Goal: Task Accomplishment & Management: Use online tool/utility

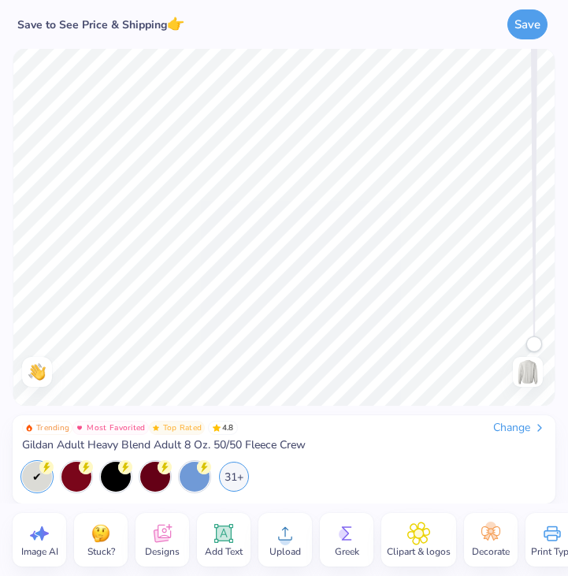
click at [519, 424] on div "Change" at bounding box center [519, 428] width 53 height 14
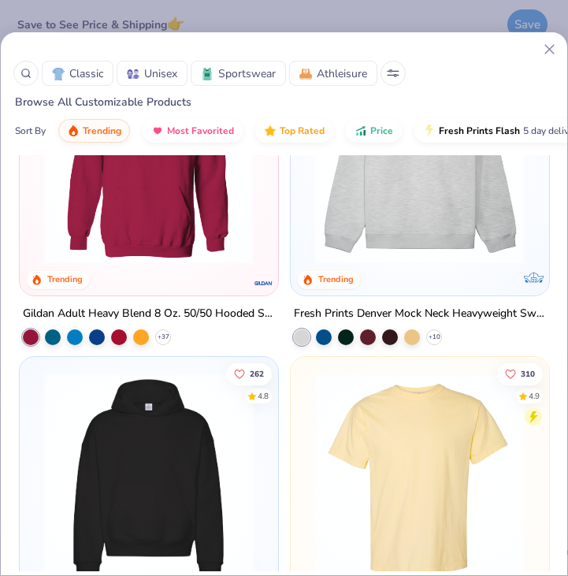
scroll to position [449, 0]
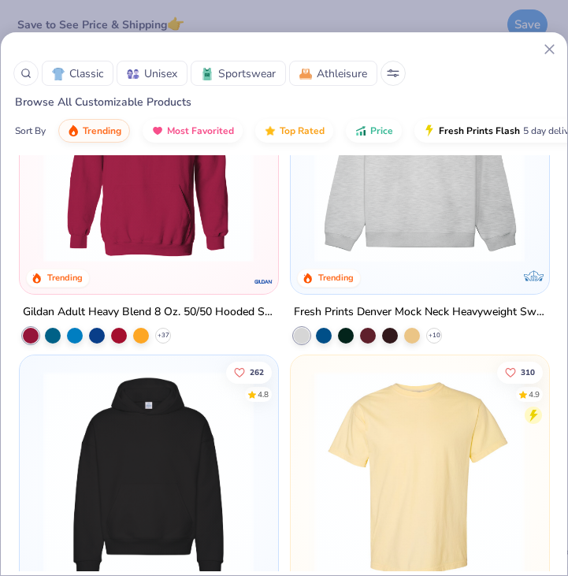
click at [464, 310] on div "Fresh Prints Denver Mock Neck Heavyweight Sweatshirt" at bounding box center [420, 312] width 252 height 20
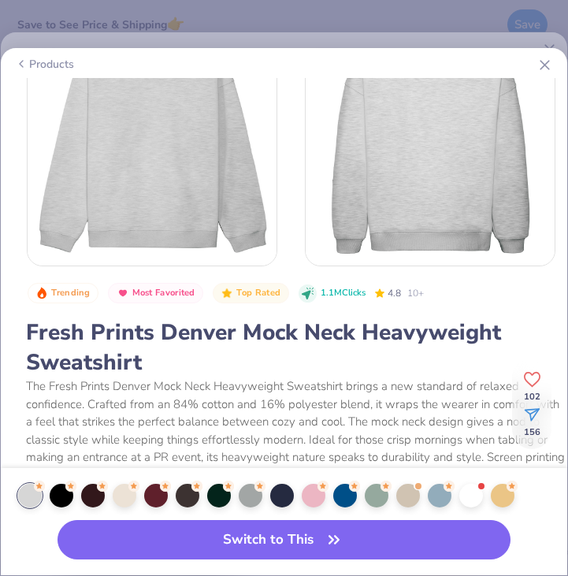
scroll to position [61, 0]
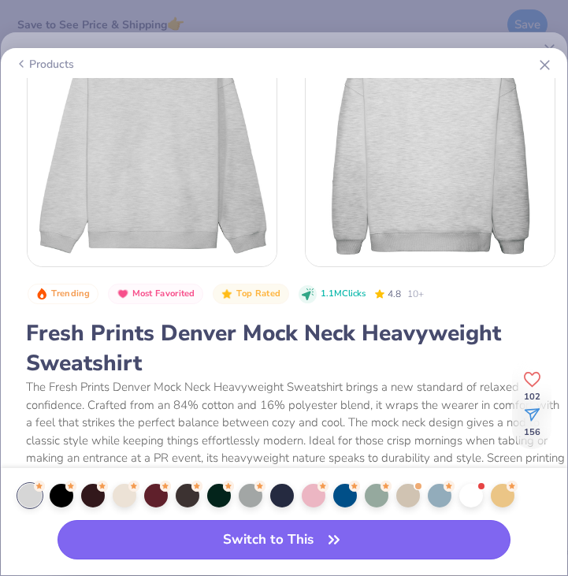
click at [304, 539] on button "Switch to This" at bounding box center [284, 539] width 453 height 39
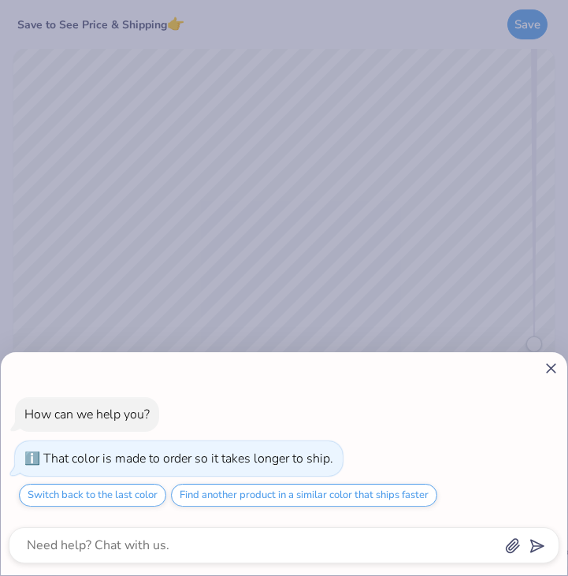
click at [549, 374] on icon at bounding box center [551, 368] width 17 height 17
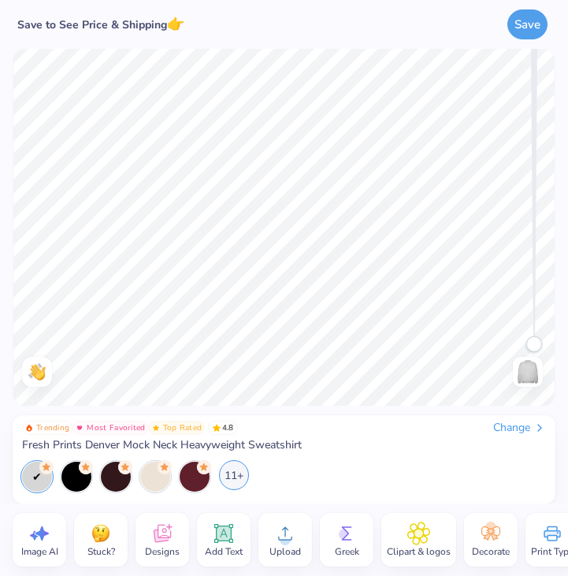
click at [240, 476] on div "11+" at bounding box center [234, 475] width 30 height 30
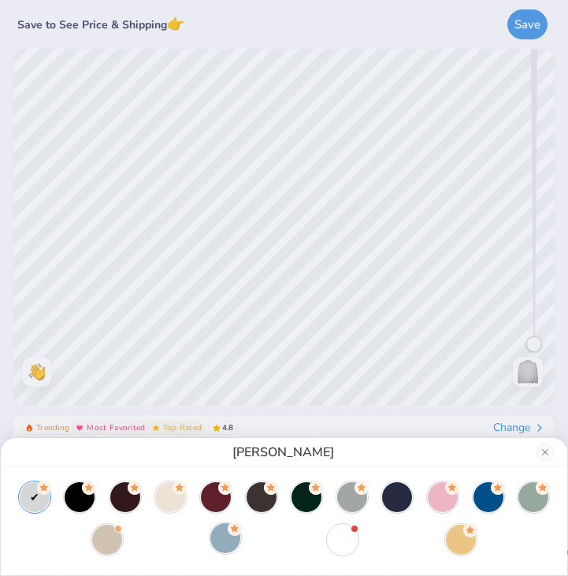
click at [225, 540] on div at bounding box center [225, 538] width 30 height 30
click at [482, 499] on div at bounding box center [489, 496] width 30 height 30
click at [223, 539] on div at bounding box center [225, 538] width 30 height 30
click at [345, 542] on div at bounding box center [343, 538] width 30 height 30
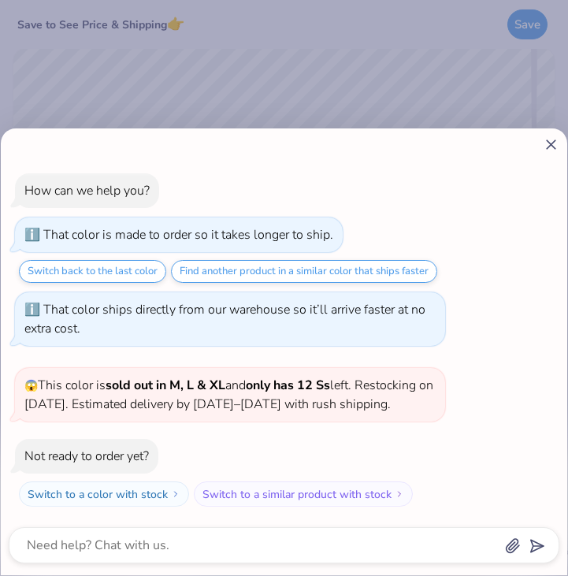
click at [551, 143] on icon at bounding box center [551, 144] width 17 height 17
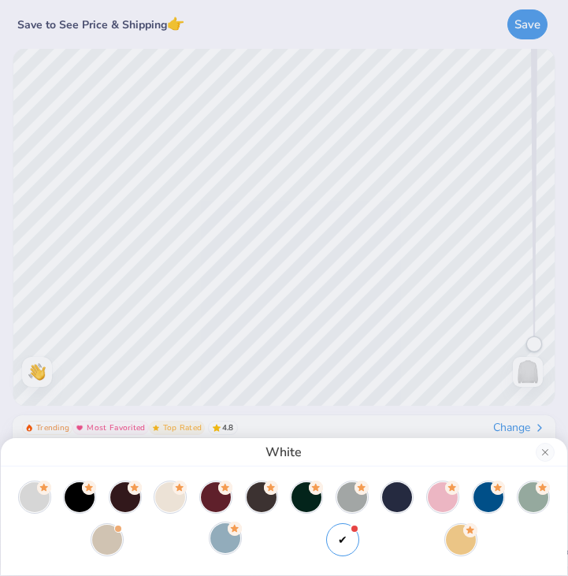
click at [223, 546] on div at bounding box center [225, 538] width 30 height 30
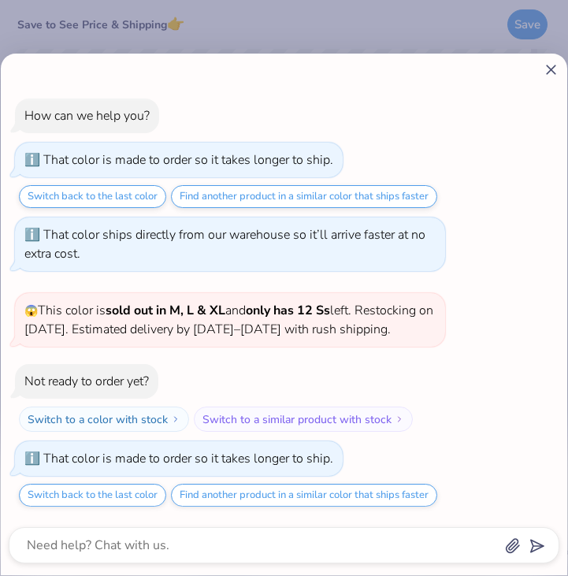
click at [552, 70] on line at bounding box center [551, 69] width 9 height 9
type textarea "x"
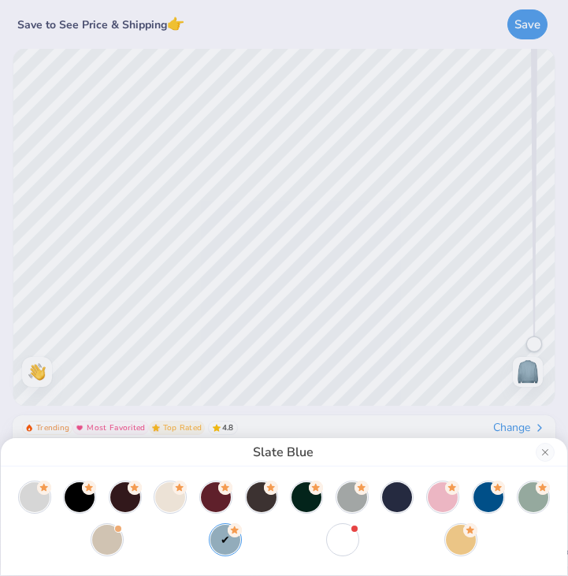
drag, startPoint x: 355, startPoint y: 108, endPoint x: 275, endPoint y: 308, distance: 215.5
click at [273, 312] on div "Slate Blue" at bounding box center [284, 288] width 568 height 576
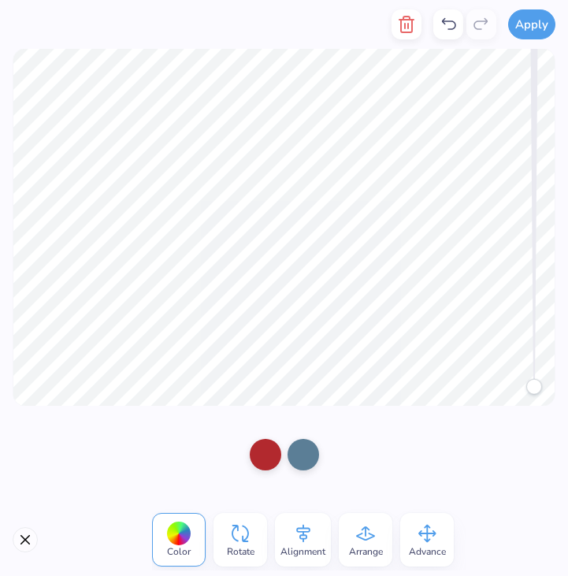
click at [449, 19] on icon at bounding box center [448, 24] width 19 height 19
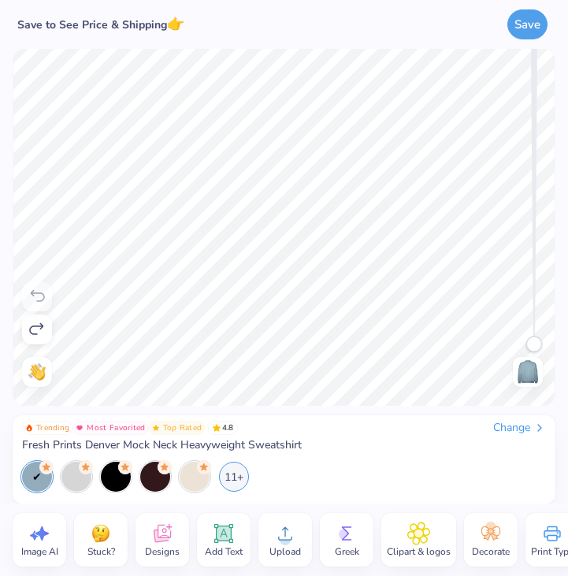
click at [524, 372] on img at bounding box center [528, 371] width 25 height 25
click at [151, 534] on icon at bounding box center [163, 534] width 24 height 24
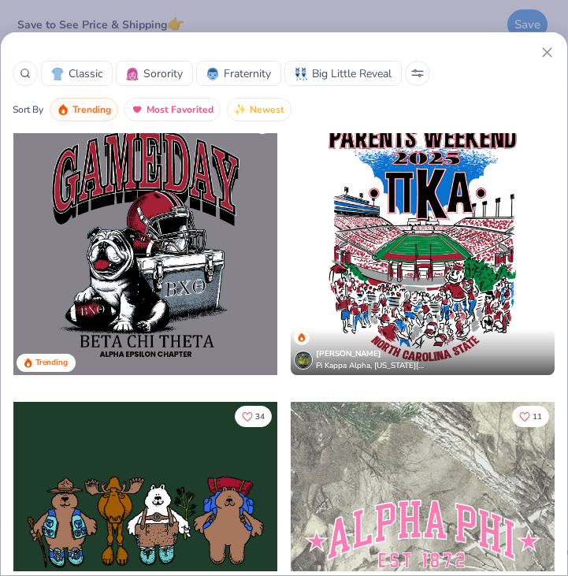
scroll to position [1823, 0]
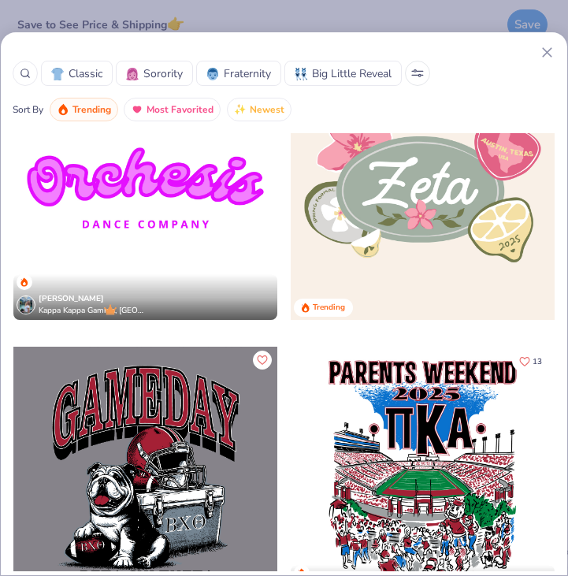
click at [24, 70] on icon at bounding box center [25, 73] width 11 height 11
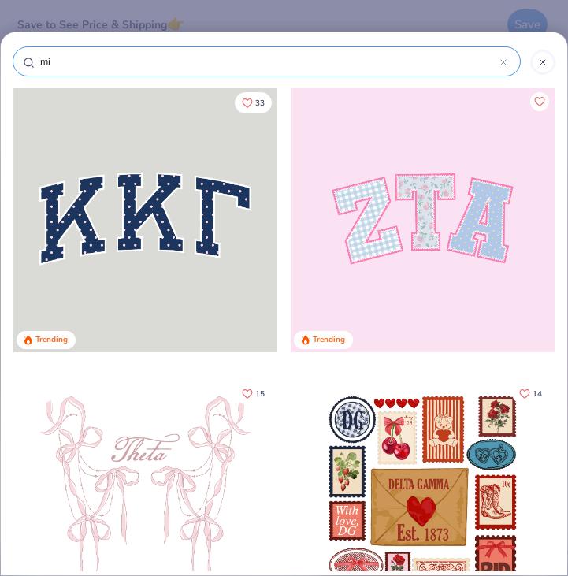
type input "min"
type input "mini"
type input "minii"
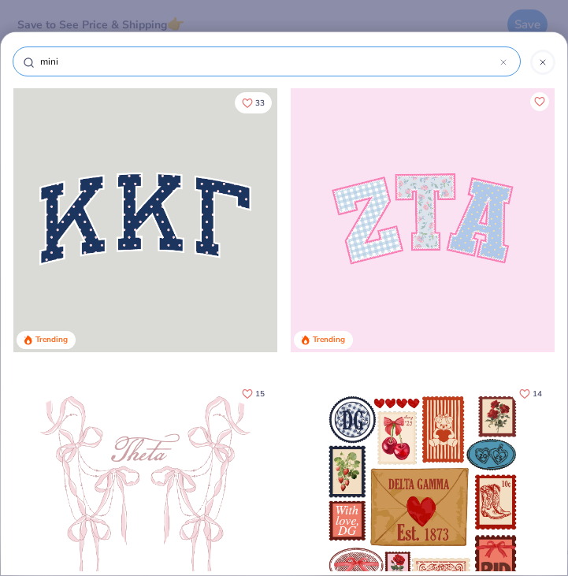
type input "minii"
type input "mini"
type input "minim"
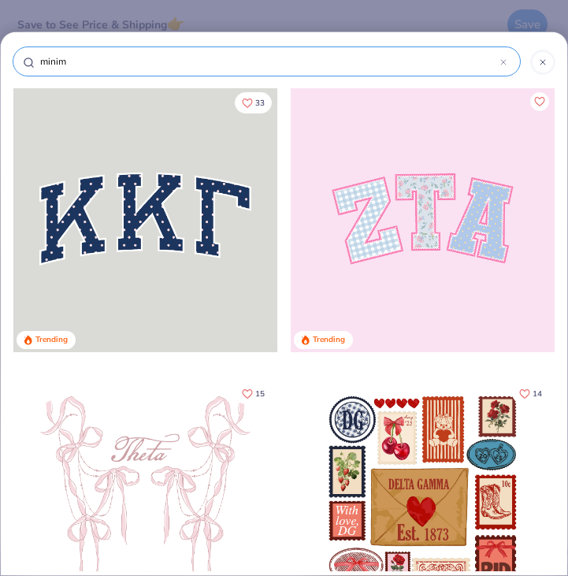
type input "minima"
type input "minimal"
type input "minimali"
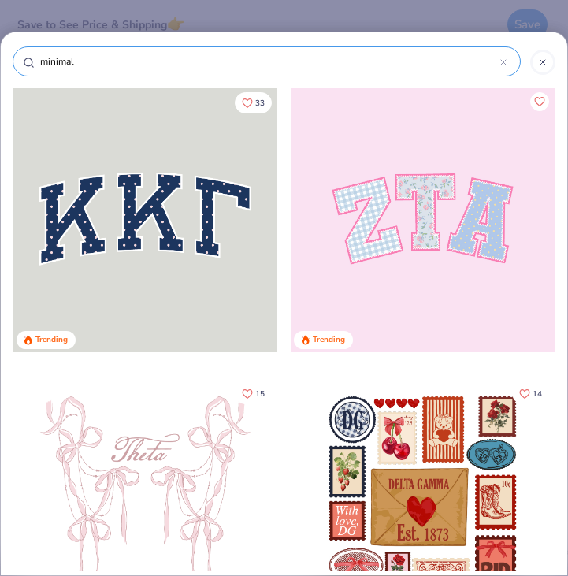
type input "minimali"
type input "minimalis"
type input "minimalist"
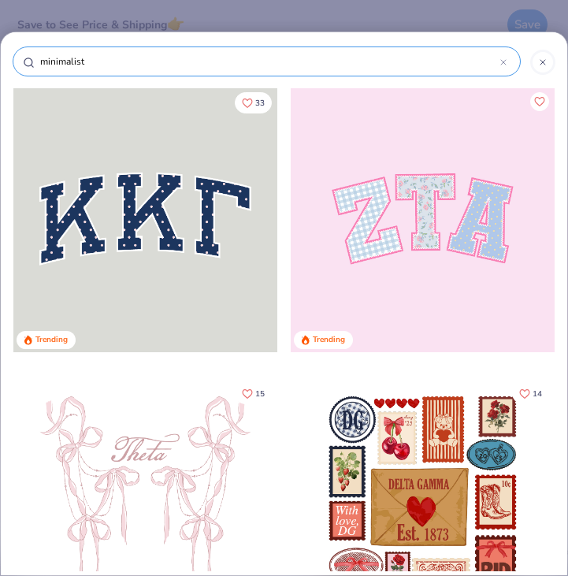
type input "minimalist"
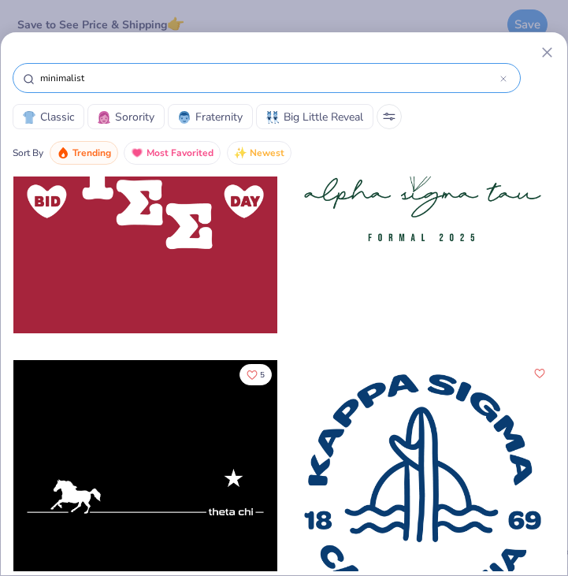
scroll to position [2772, 0]
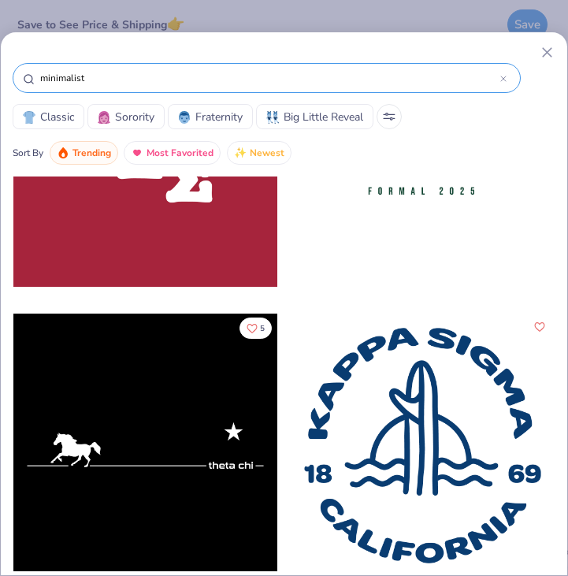
click at [130, 78] on input "minimalist" at bounding box center [270, 78] width 462 height 16
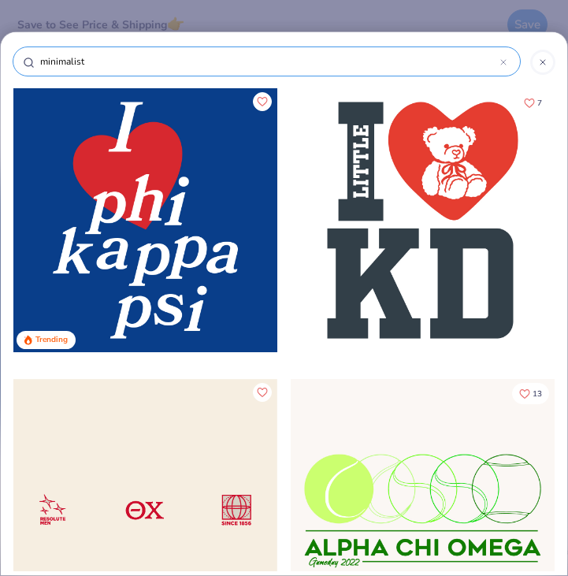
drag, startPoint x: 130, startPoint y: 78, endPoint x: 83, endPoint y: 58, distance: 51.5
click at [73, 60] on div "minimalist Trending 7 13" at bounding box center [284, 304] width 568 height 545
click at [75, 61] on input "minimalist" at bounding box center [270, 62] width 462 height 16
type input "h"
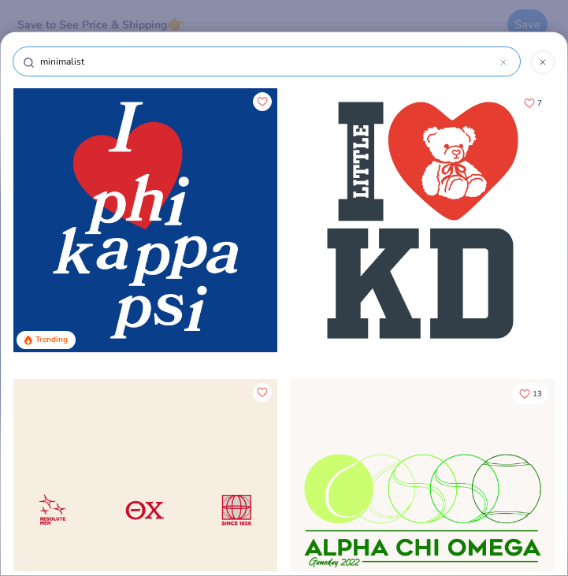
type input "h"
type input "he"
type input "hea"
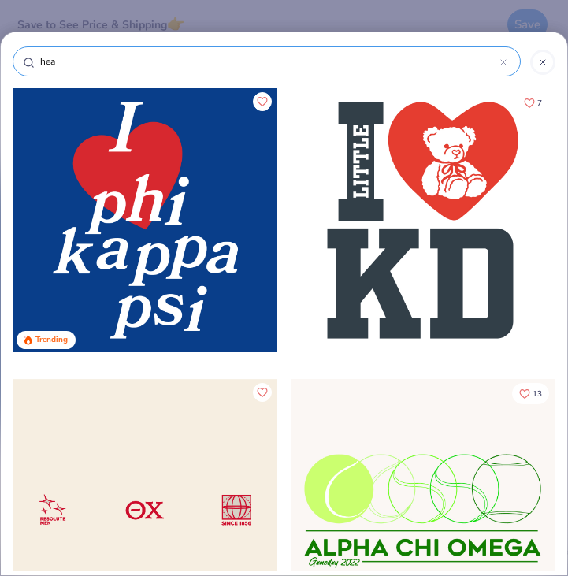
type input "hear"
type input "heart"
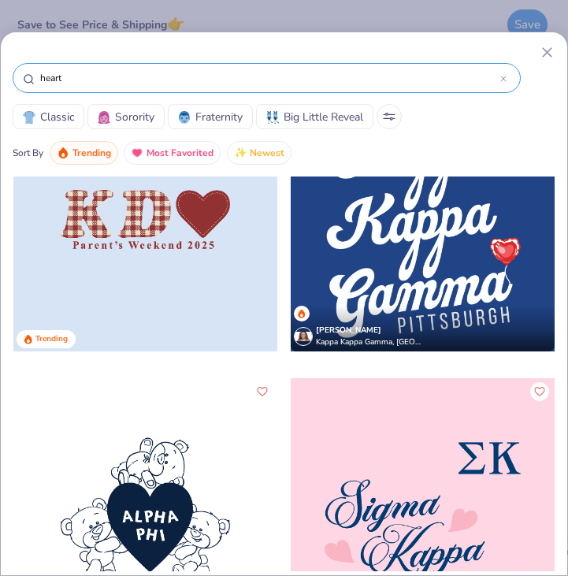
scroll to position [1841, 0]
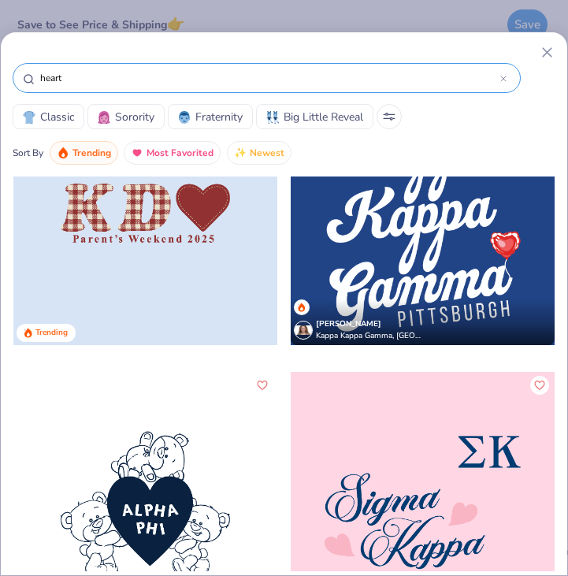
click at [548, 54] on line at bounding box center [547, 52] width 9 height 9
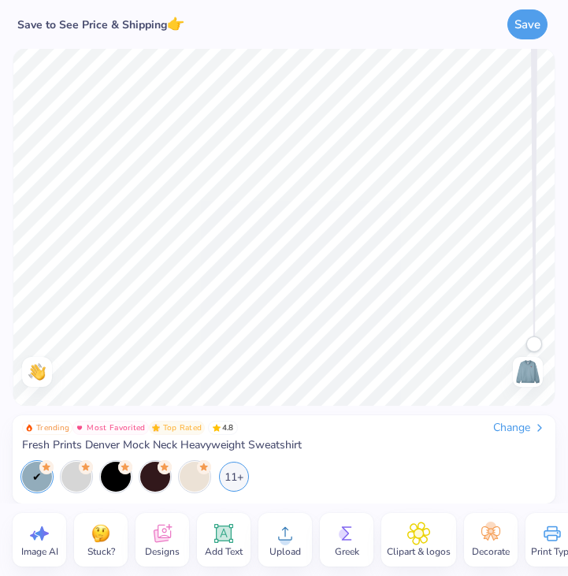
click at [531, 371] on img at bounding box center [528, 371] width 25 height 25
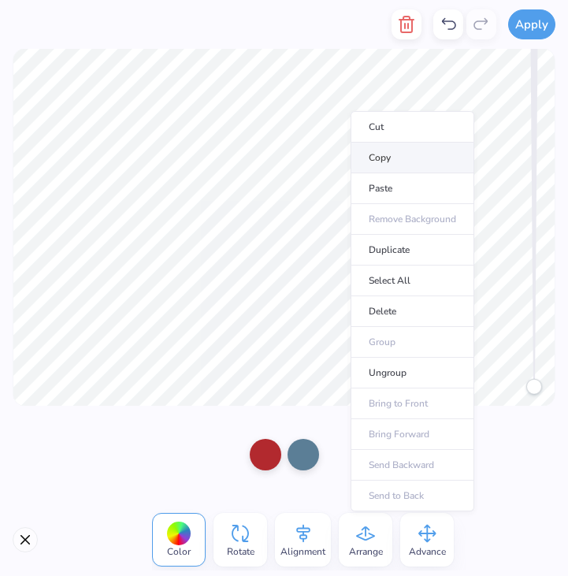
click at [397, 162] on li "Copy" at bounding box center [413, 158] width 124 height 31
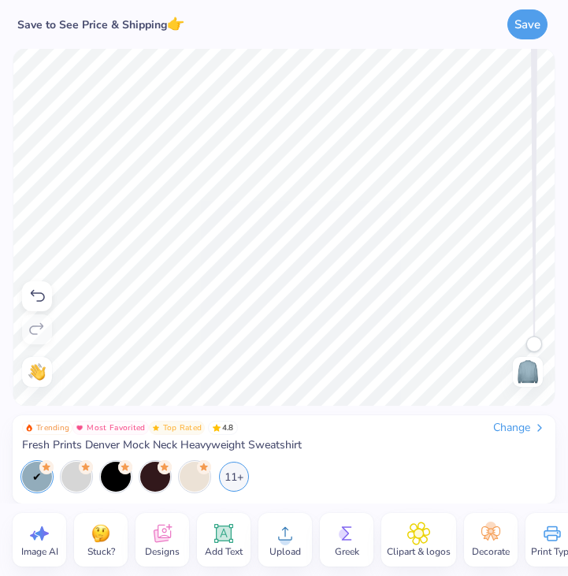
click at [512, 371] on div "Back" at bounding box center [528, 372] width 36 height 30
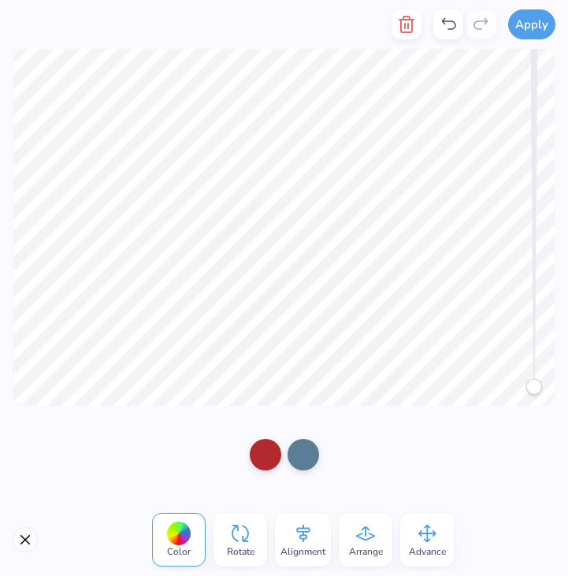
click at [510, 460] on div at bounding box center [284, 455] width 568 height 98
click at [408, 428] on div at bounding box center [284, 455] width 568 height 98
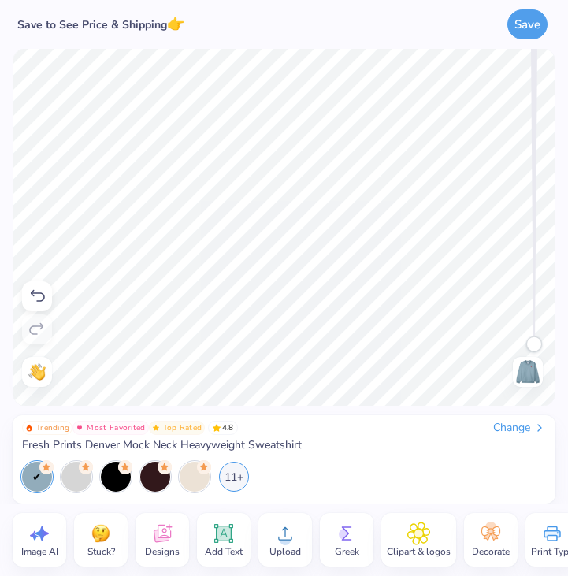
click at [527, 378] on img at bounding box center [528, 371] width 25 height 25
click at [333, 544] on div "Greek" at bounding box center [347, 540] width 54 height 54
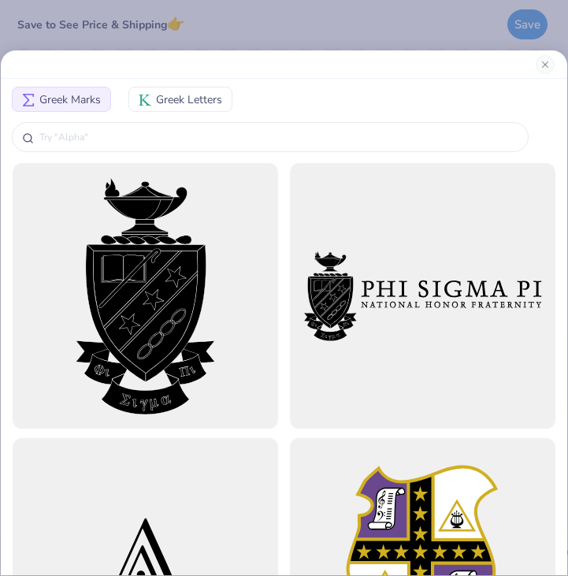
click at [330, 26] on div "Greek Marks Greek Letters" at bounding box center [284, 288] width 568 height 576
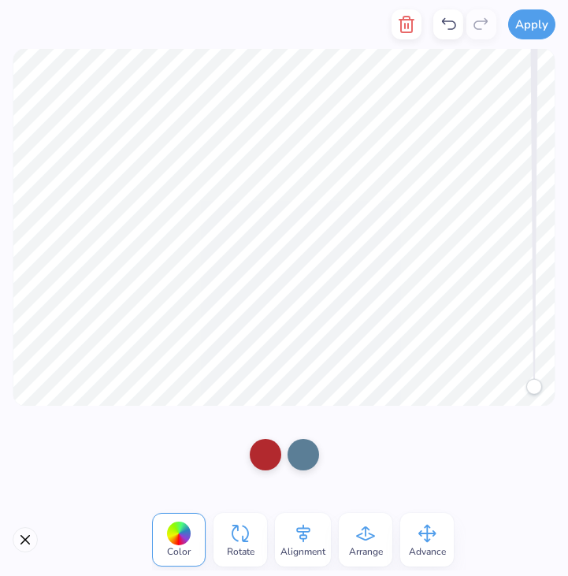
click at [409, 455] on div at bounding box center [284, 455] width 568 height 98
click at [303, 451] on div at bounding box center [304, 454] width 32 height 32
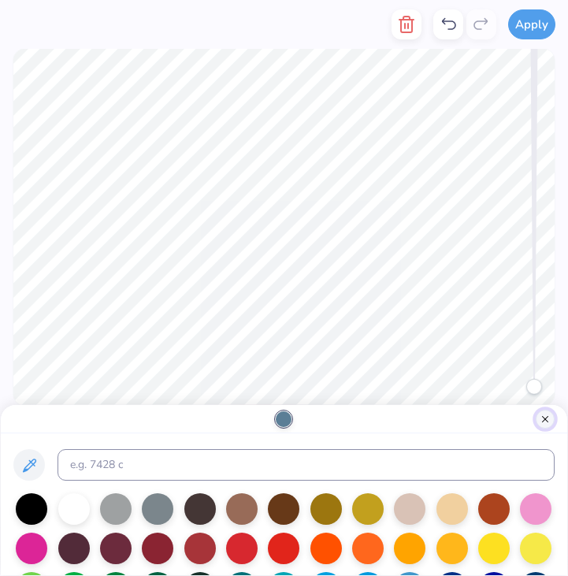
click at [539, 421] on button "Close" at bounding box center [545, 419] width 19 height 19
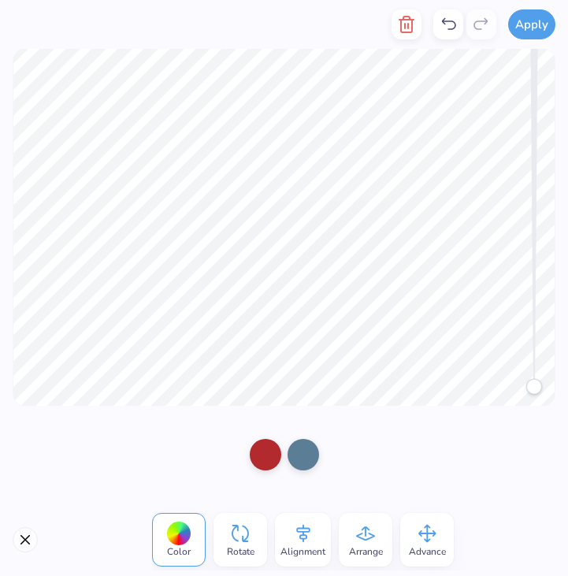
click at [529, 389] on div "Accessibility label" at bounding box center [535, 387] width 16 height 16
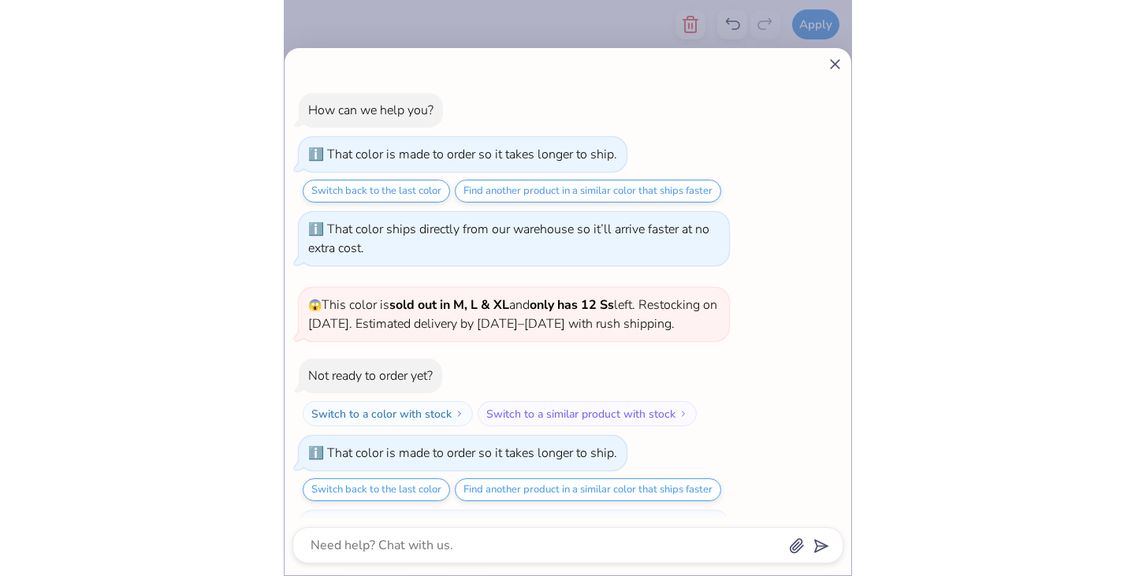
scroll to position [58, 0]
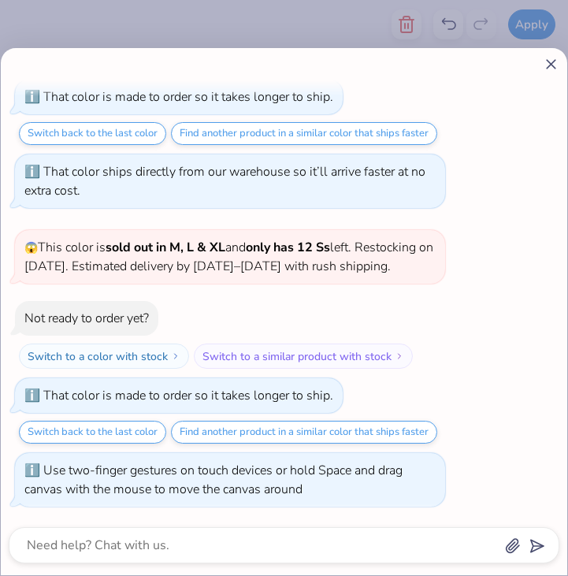
drag, startPoint x: 538, startPoint y: 378, endPoint x: 536, endPoint y: 419, distance: 41.8
click at [537, 416] on body "Apply Color Rotate Alignment Arrange Advance Trending Most Favorited Top Rated …" at bounding box center [284, 288] width 568 height 576
click at [559, 91] on div "How can we help you? That color is made to order so it takes longer to ship. Sw…" at bounding box center [284, 311] width 567 height 527
click at [557, 65] on icon at bounding box center [551, 64] width 17 height 17
type textarea "x"
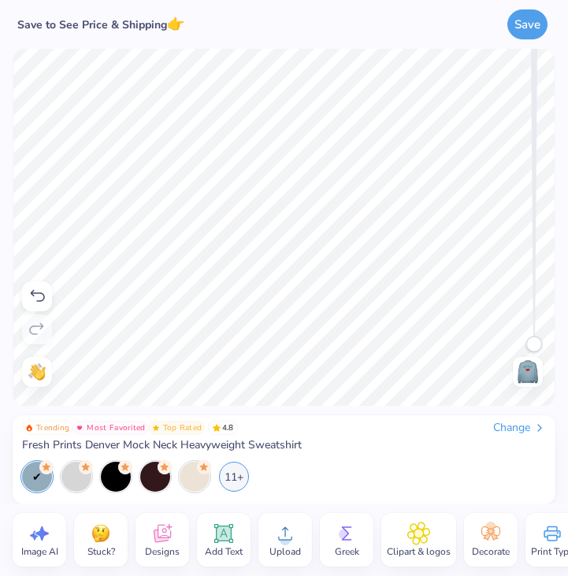
click at [528, 374] on img at bounding box center [528, 371] width 25 height 25
click at [530, 367] on img at bounding box center [528, 371] width 25 height 25
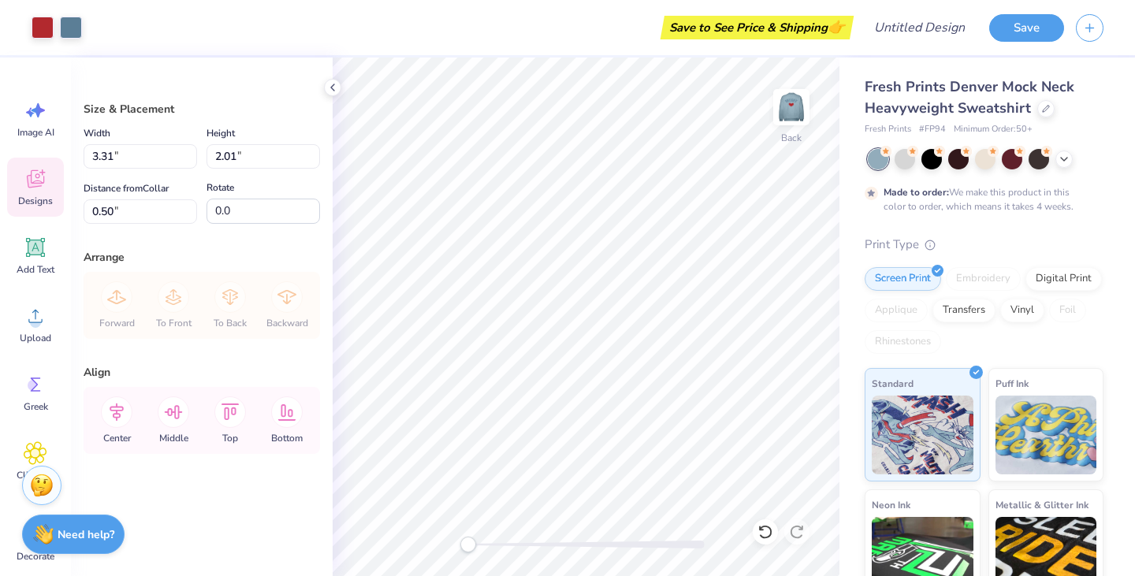
click at [42, 180] on icon at bounding box center [36, 179] width 24 height 24
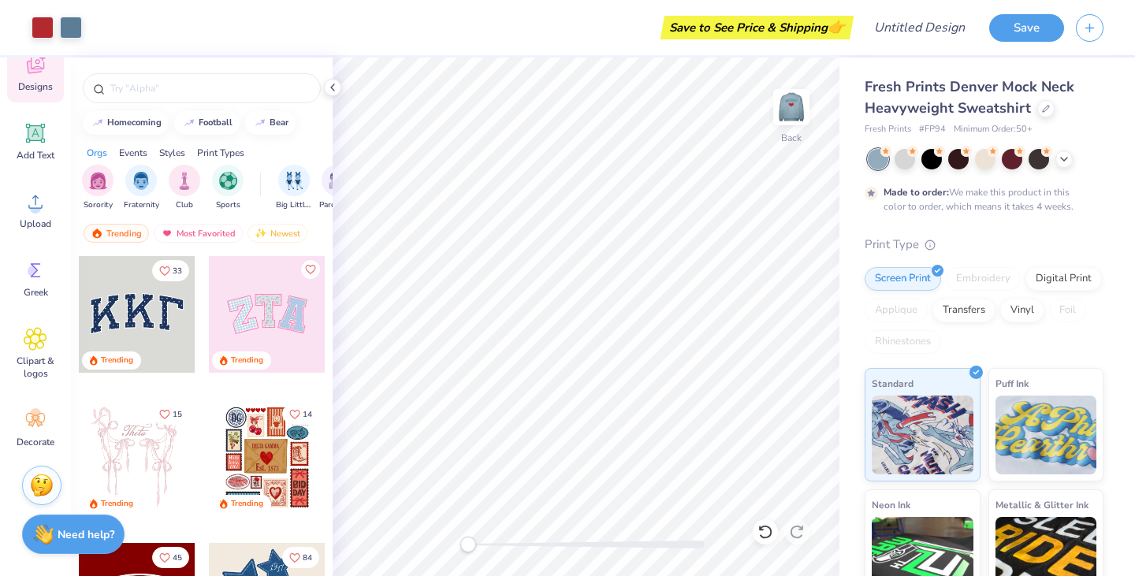
scroll to position [0, 0]
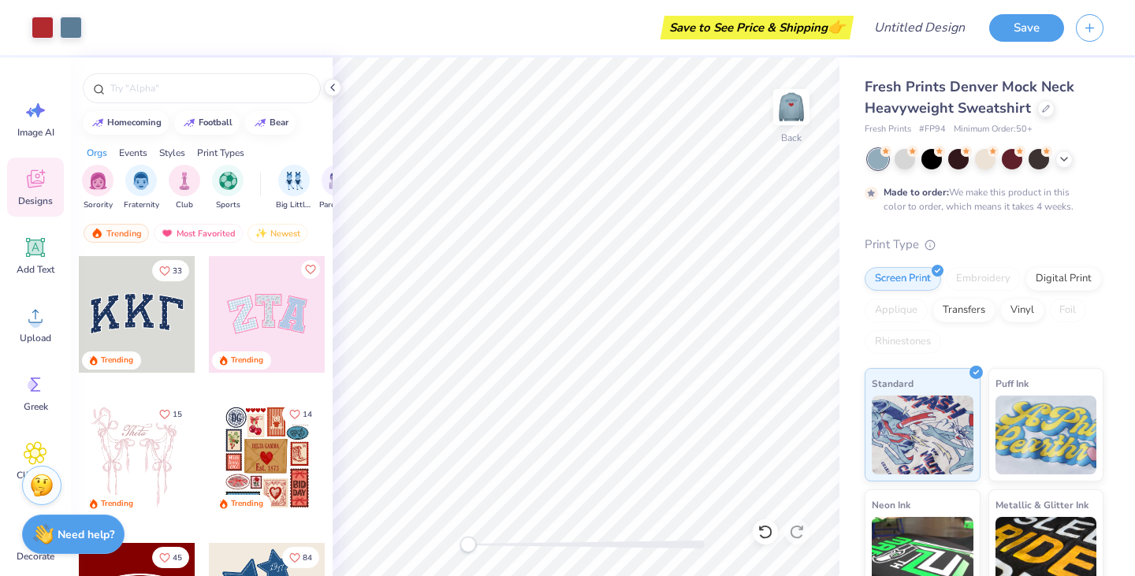
click at [568, 213] on div "Fresh Prints Denver Mock Neck Heavyweight Sweatshirt Fresh Prints # FP94 Minimu…" at bounding box center [984, 400] width 239 height 648
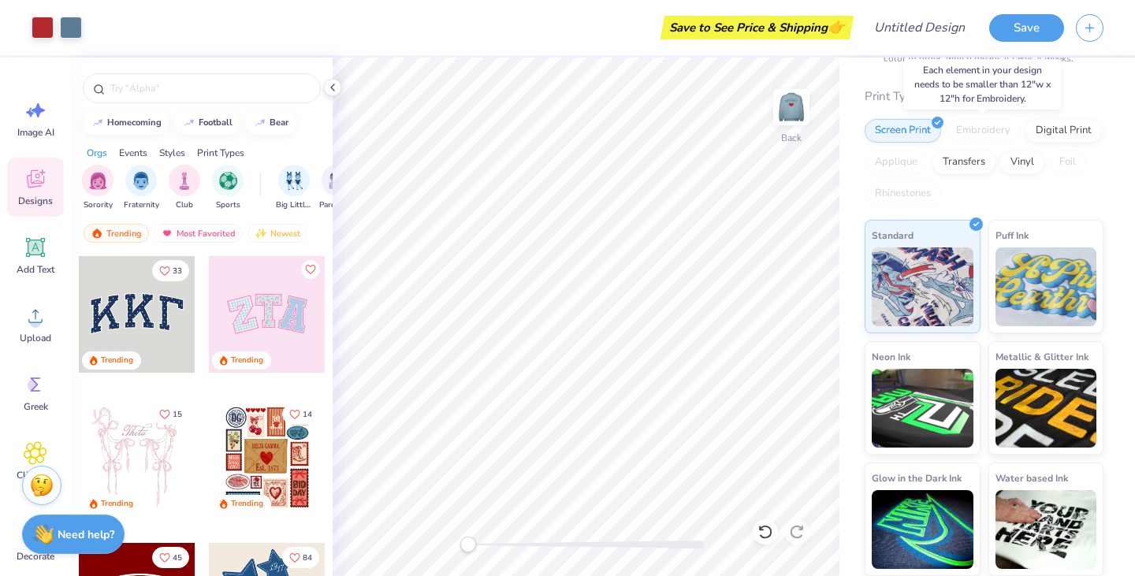
scroll to position [148, 0]
click at [568, 128] on img at bounding box center [791, 107] width 63 height 63
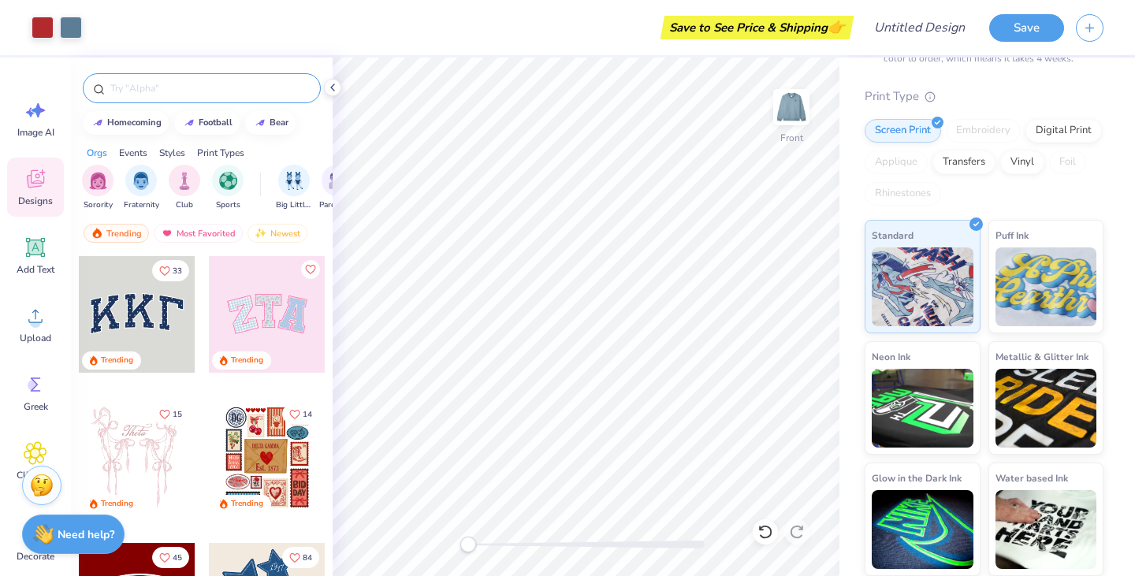
click at [161, 91] on input "text" at bounding box center [210, 88] width 202 height 16
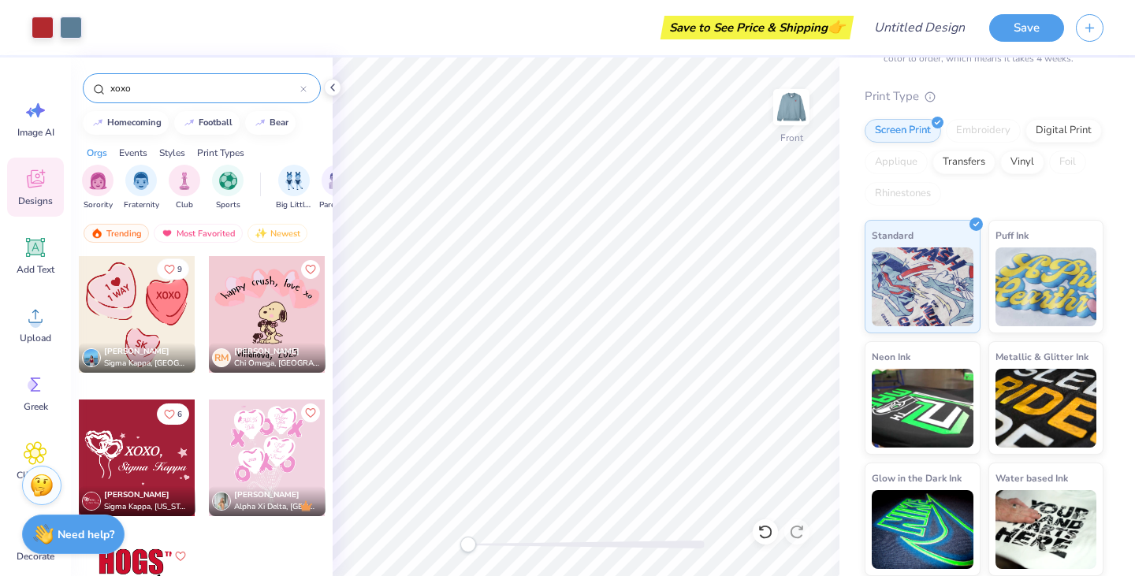
scroll to position [50, 0]
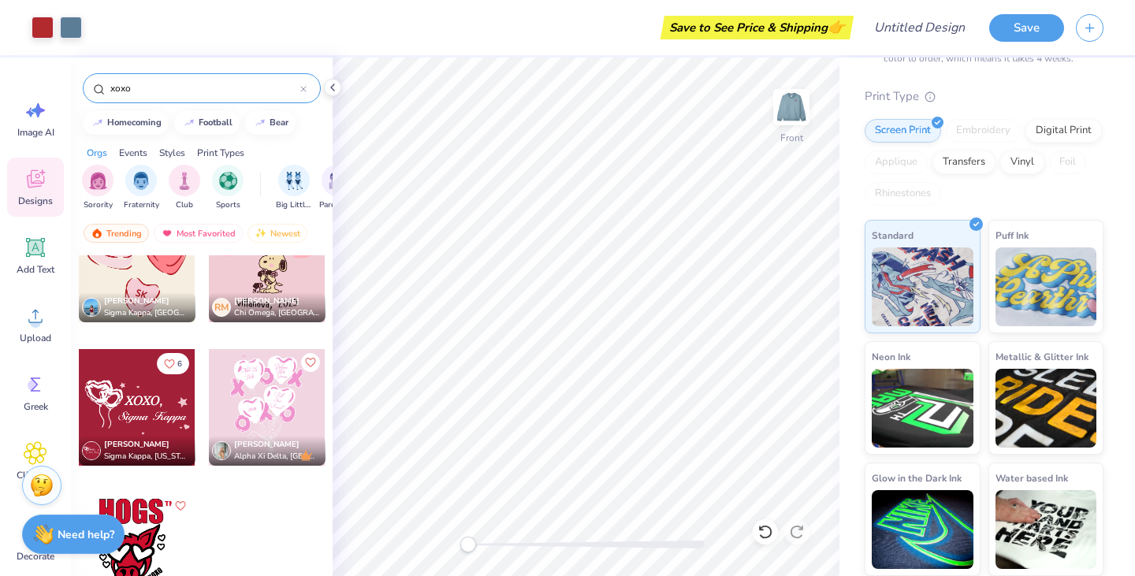
click at [193, 76] on div "xoxo" at bounding box center [202, 88] width 238 height 30
click at [168, 80] on div "xoxo" at bounding box center [202, 88] width 238 height 30
click at [143, 89] on input "xoxo" at bounding box center [205, 88] width 192 height 16
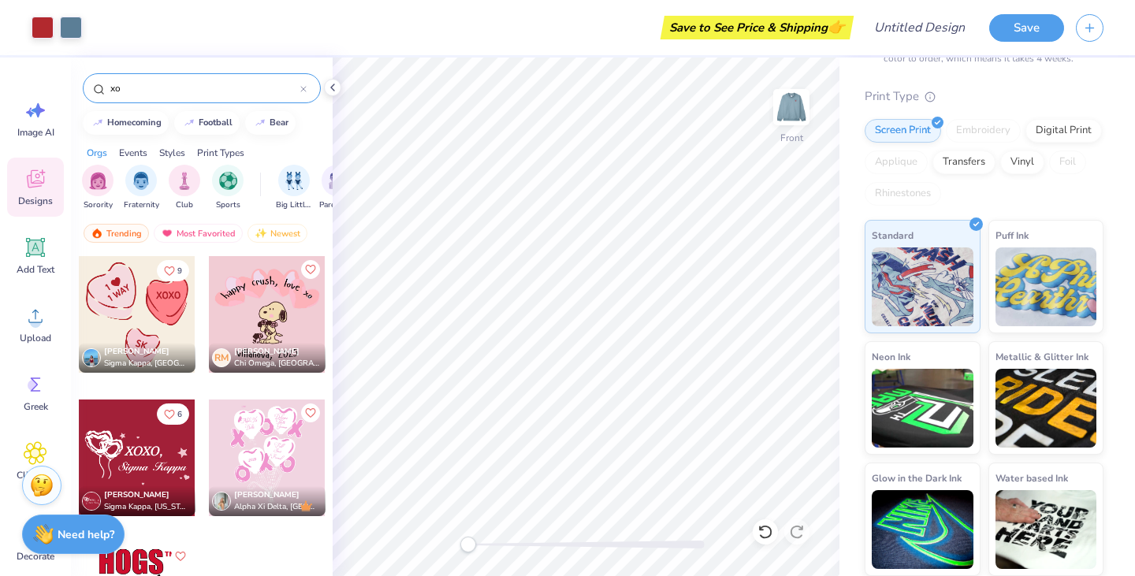
type input "x"
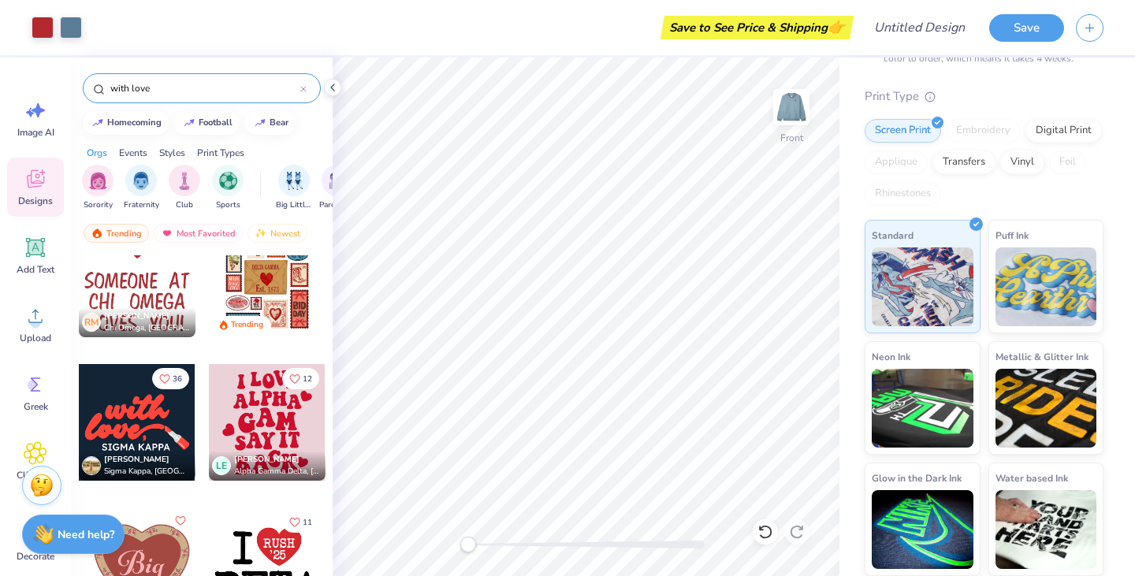
scroll to position [0, 0]
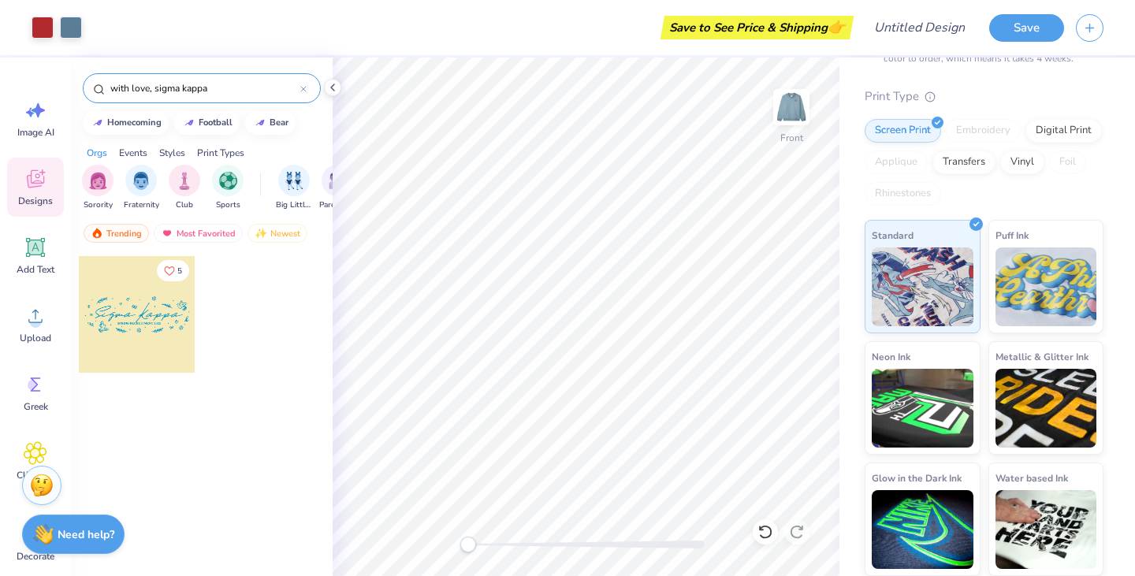
type input "with love, sigma kappa"
click at [293, 83] on input "with love, sigma kappa" at bounding box center [205, 88] width 192 height 16
click at [304, 86] on icon at bounding box center [303, 89] width 6 height 6
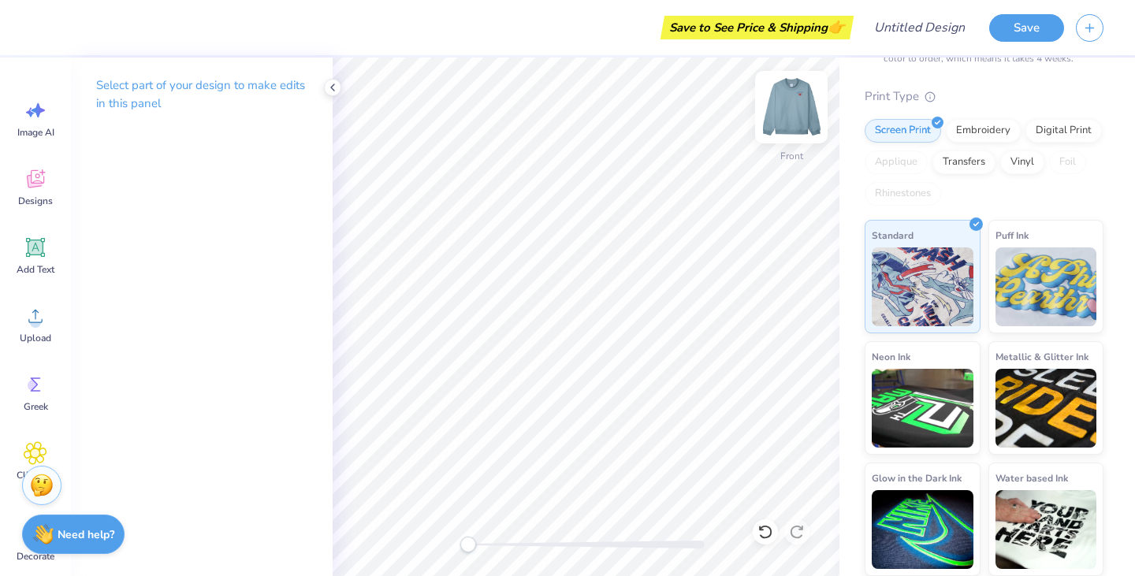
click at [568, 102] on img at bounding box center [791, 107] width 63 height 63
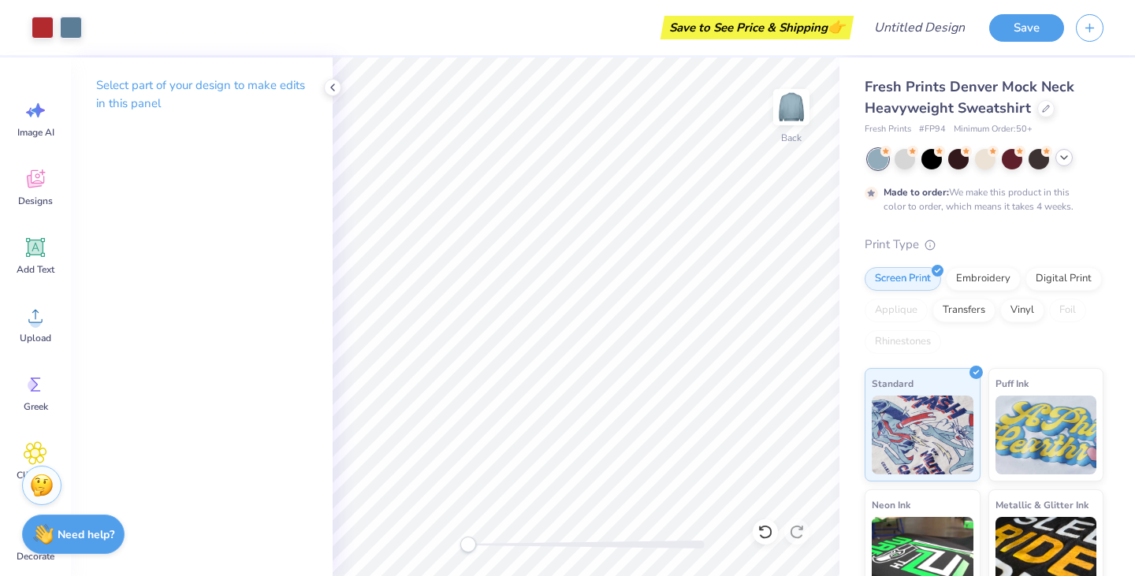
click at [568, 154] on icon at bounding box center [1064, 157] width 13 height 13
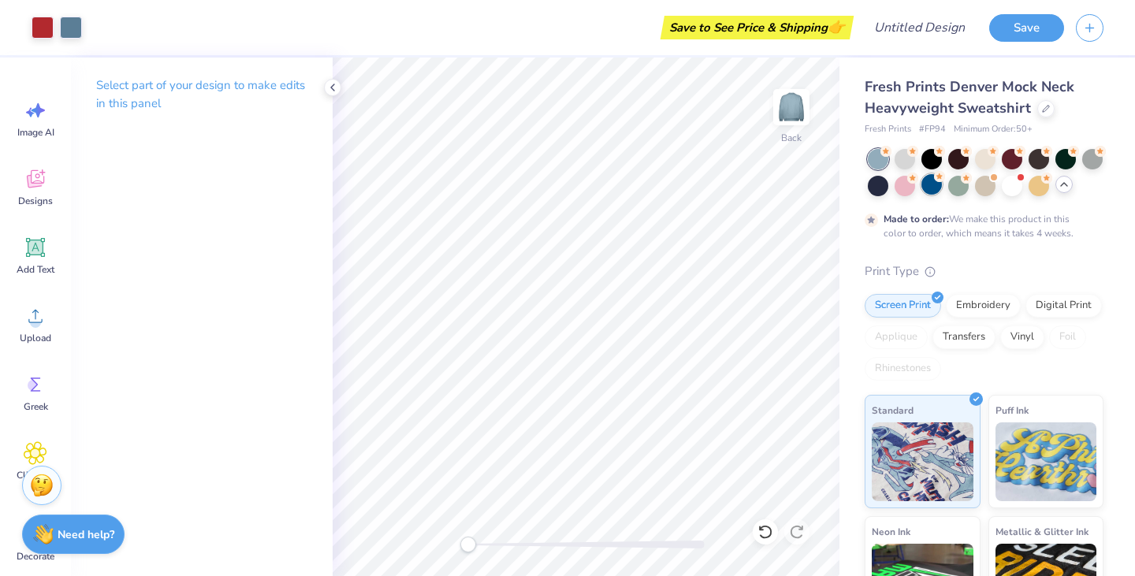
click at [568, 187] on div at bounding box center [932, 184] width 20 height 20
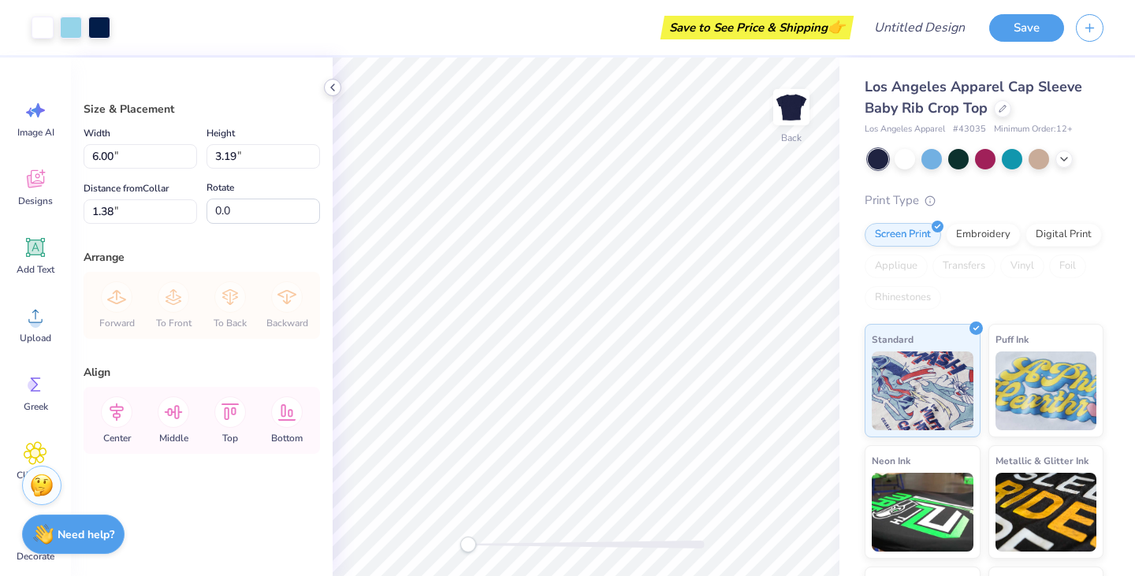
click at [330, 85] on icon at bounding box center [332, 87] width 13 height 13
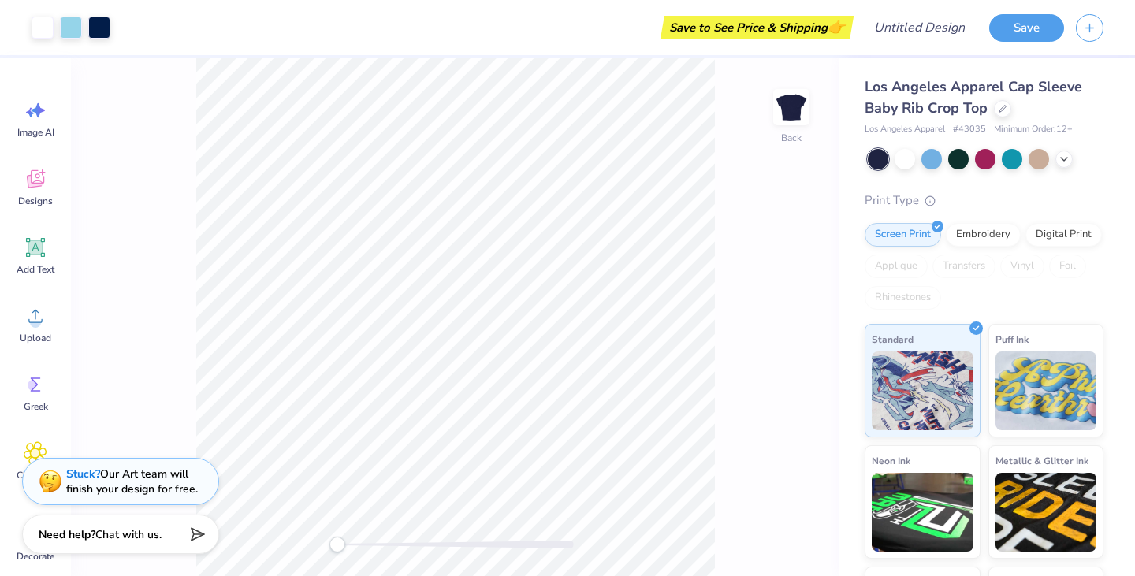
click at [800, 270] on div "Back" at bounding box center [455, 317] width 769 height 519
click at [1002, 113] on div at bounding box center [1002, 107] width 17 height 17
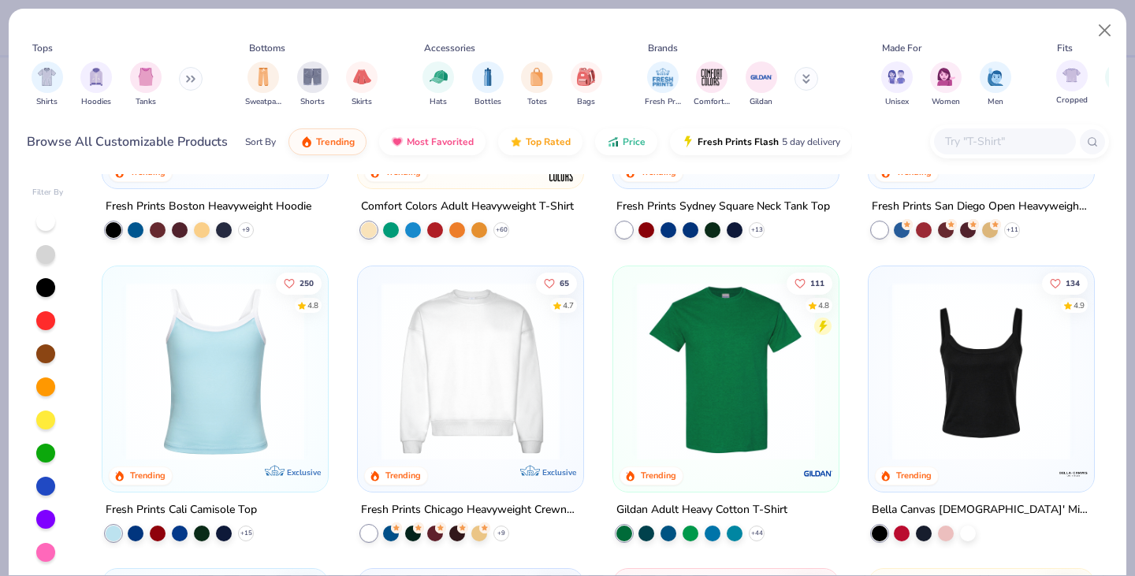
scroll to position [371, 0]
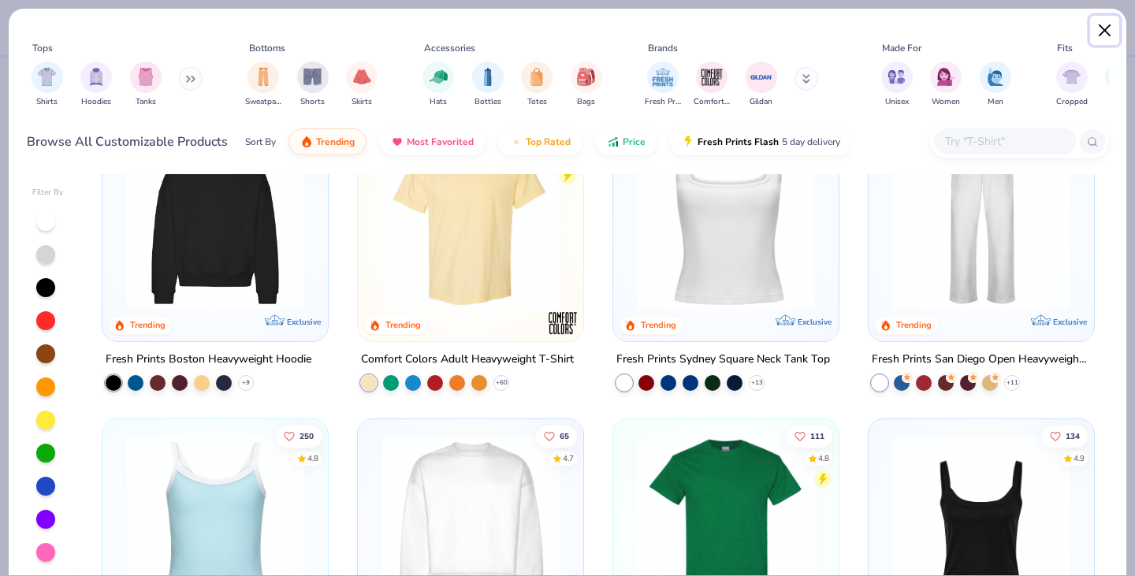
click at [1104, 29] on button "Close" at bounding box center [1105, 31] width 30 height 30
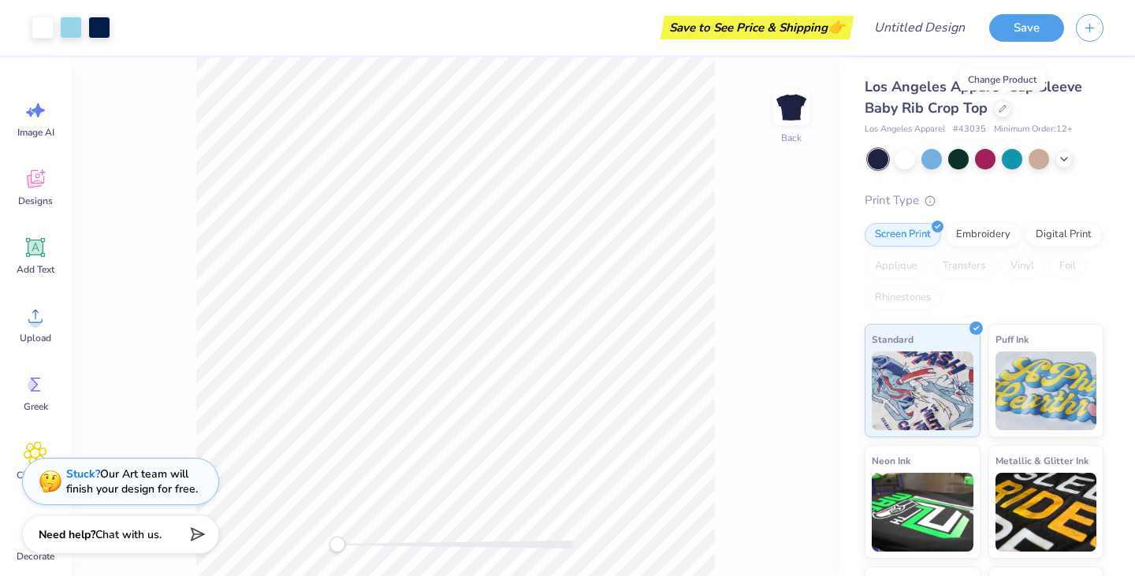
click at [1109, 99] on div "Los Angeles Apparel Cap Sleeve Baby Rib Crop Top Los Angeles Apparel # 43035 Mi…" at bounding box center [988, 369] width 296 height 623
click at [1008, 108] on div at bounding box center [1002, 107] width 17 height 17
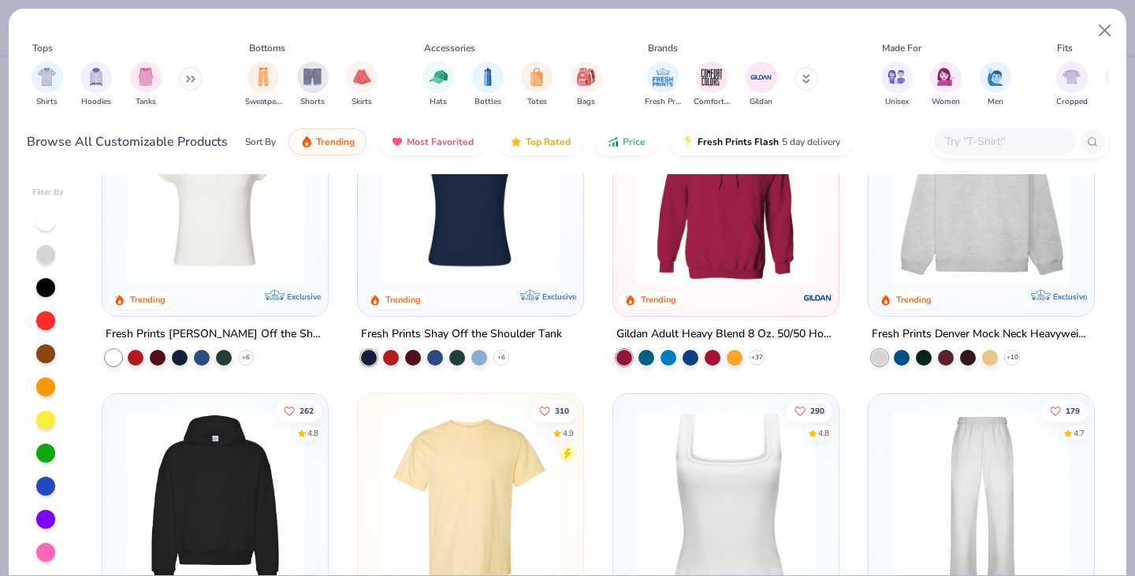
scroll to position [91, 0]
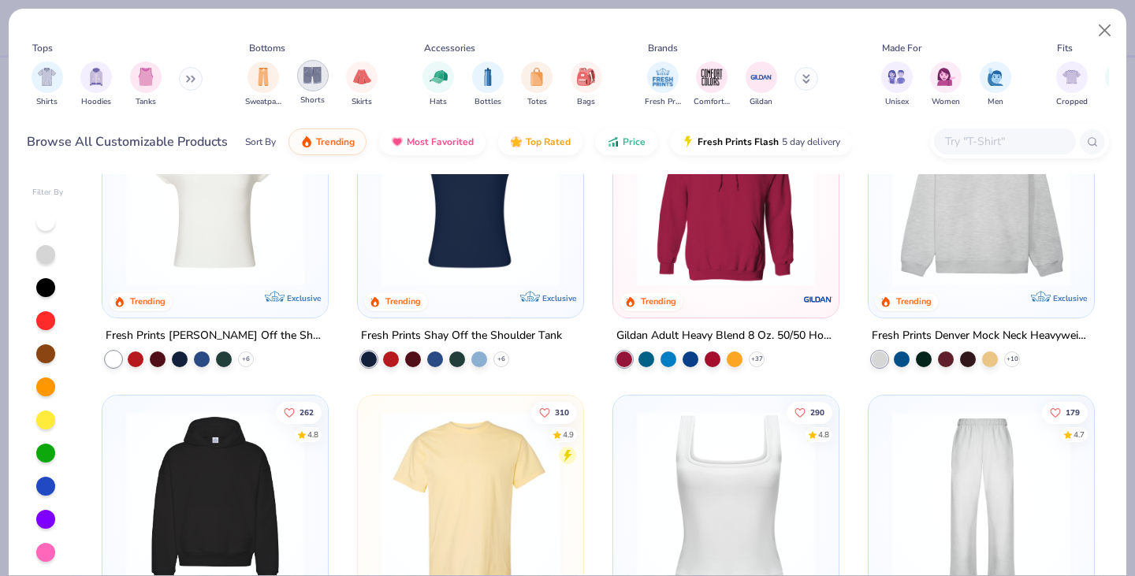
click at [312, 84] on div "filter for Shorts" at bounding box center [313, 76] width 32 height 32
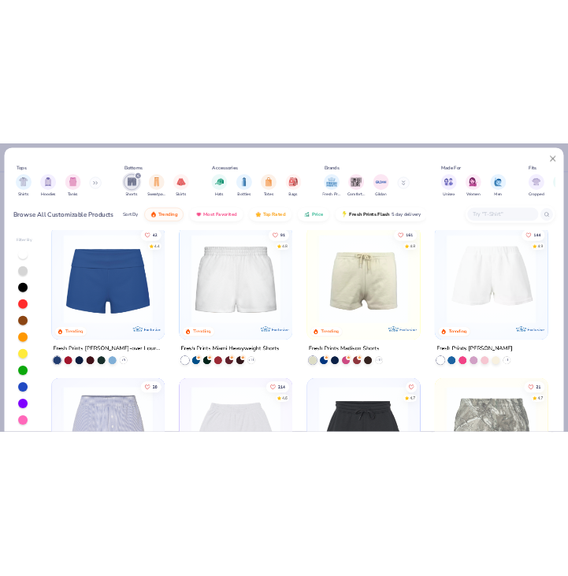
scroll to position [13, 0]
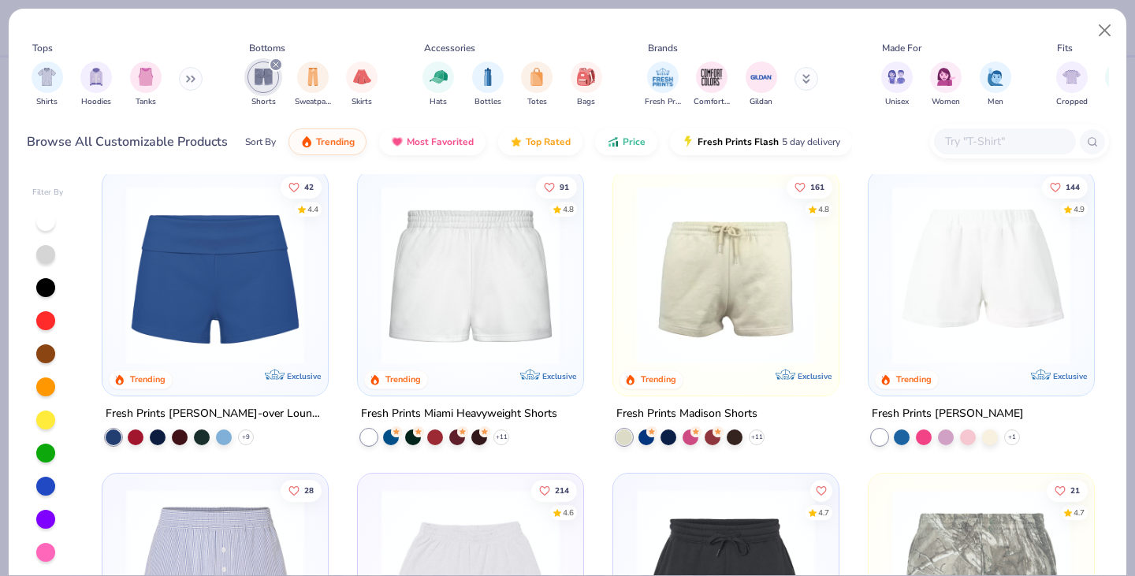
click at [477, 389] on div "91 4.8 Trending Exclusive" at bounding box center [470, 282] width 225 height 225
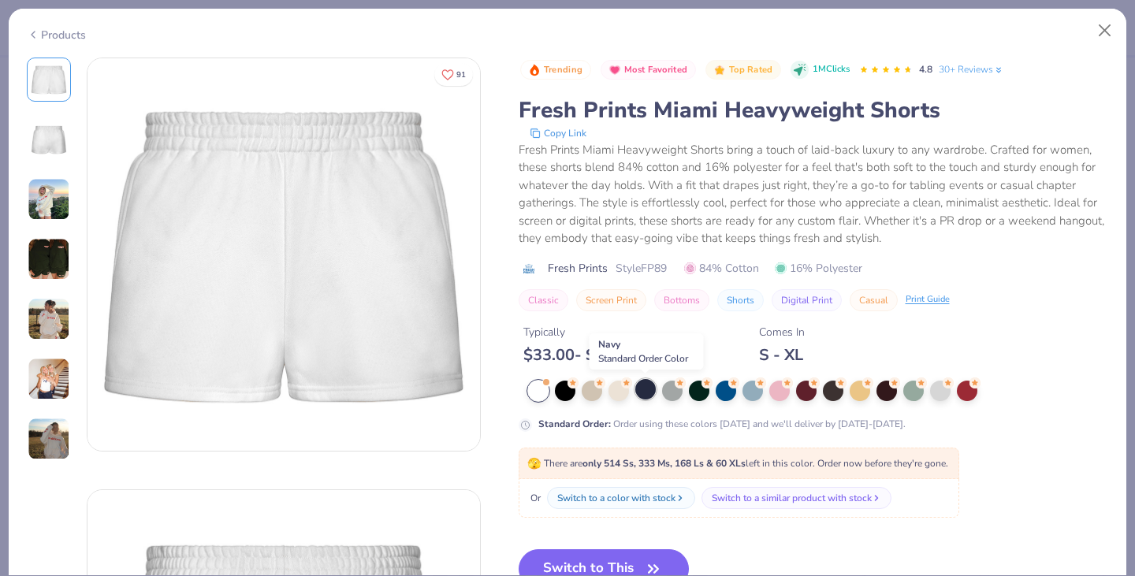
click at [642, 393] on div at bounding box center [645, 389] width 20 height 20
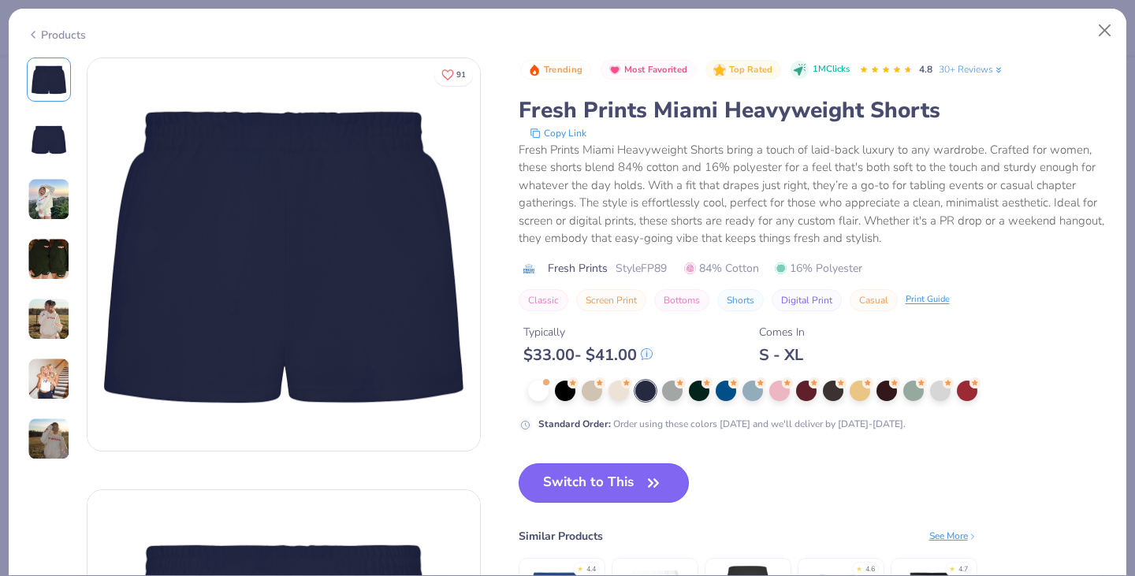
click at [604, 489] on button "Switch to This" at bounding box center [604, 483] width 171 height 39
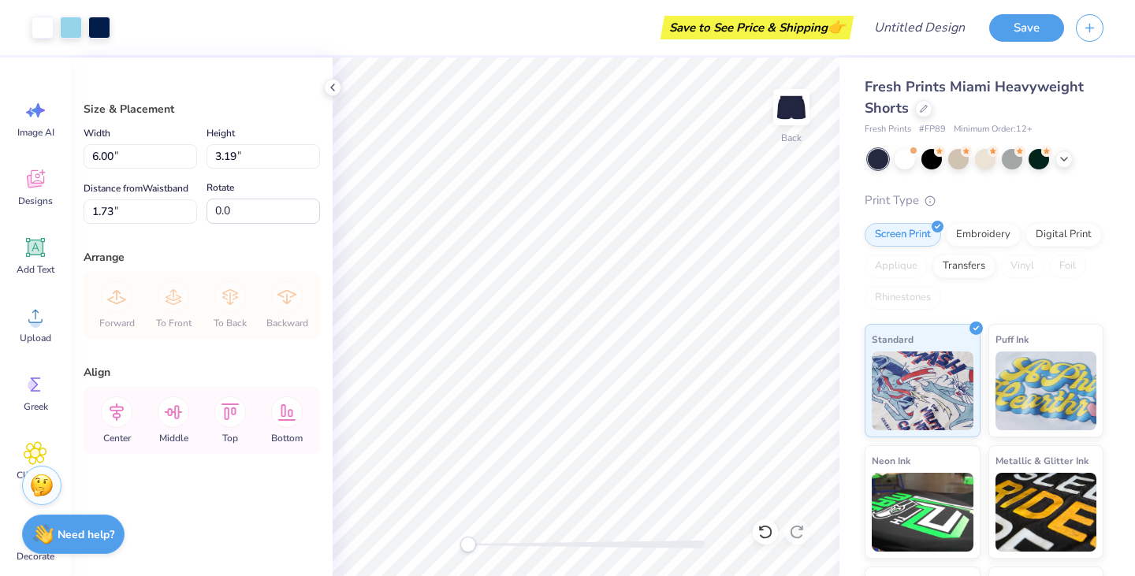
type input "3.81"
type input "2.02"
type input "7.98"
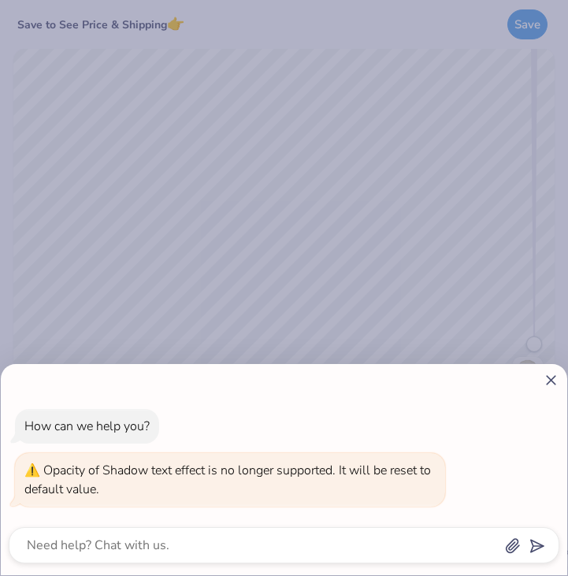
click at [553, 378] on line at bounding box center [551, 380] width 9 height 9
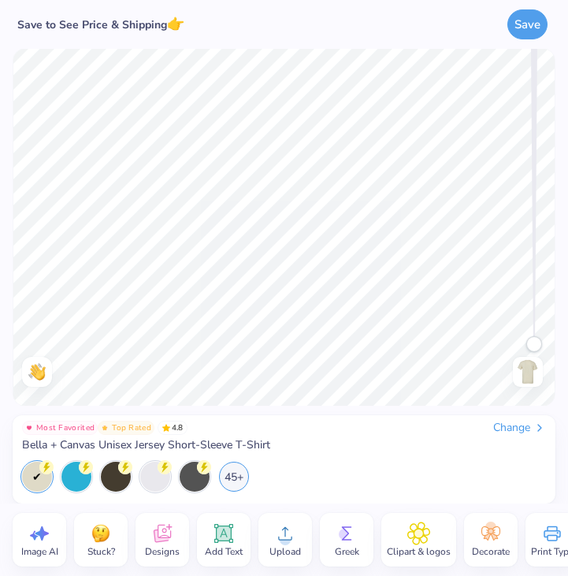
click at [529, 427] on div "Change" at bounding box center [519, 428] width 53 height 14
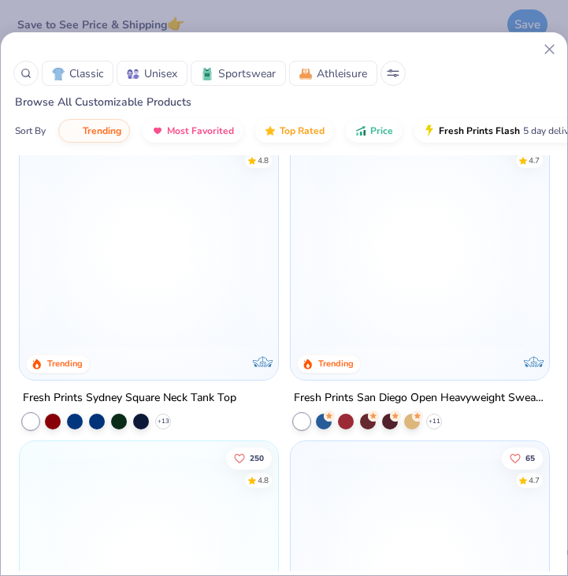
scroll to position [978, 0]
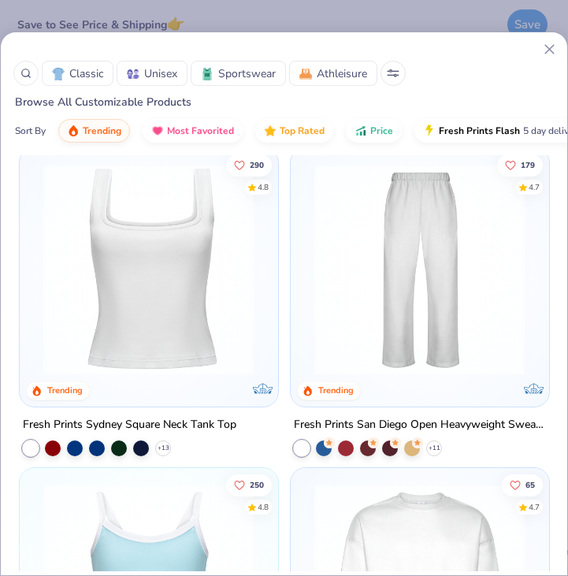
click at [160, 348] on img at bounding box center [148, 269] width 226 height 211
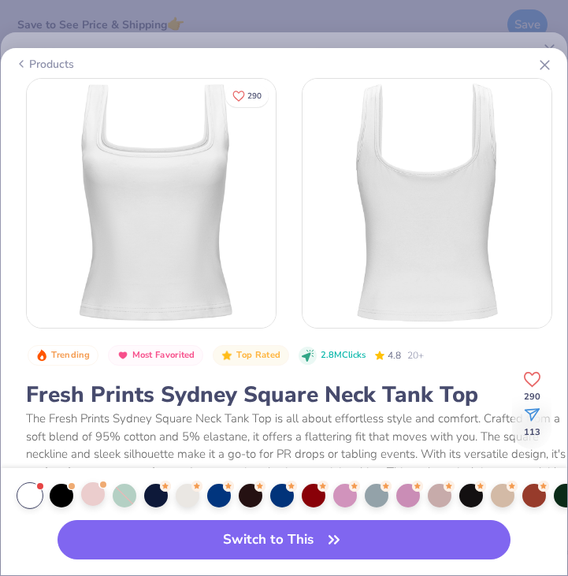
click at [95, 498] on div at bounding box center [93, 494] width 24 height 24
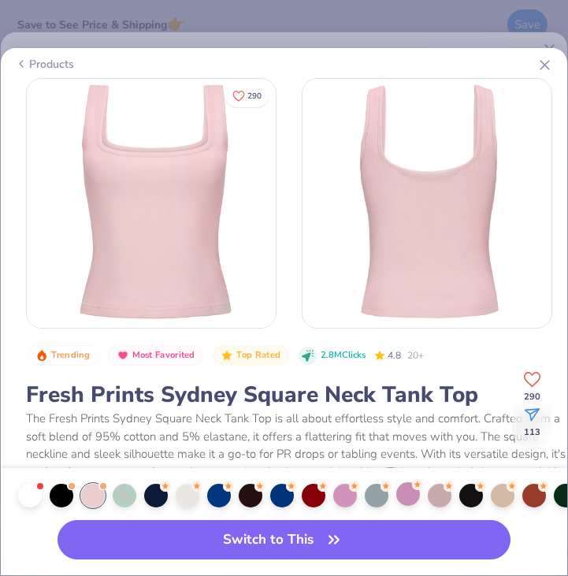
click at [401, 491] on div at bounding box center [409, 494] width 24 height 24
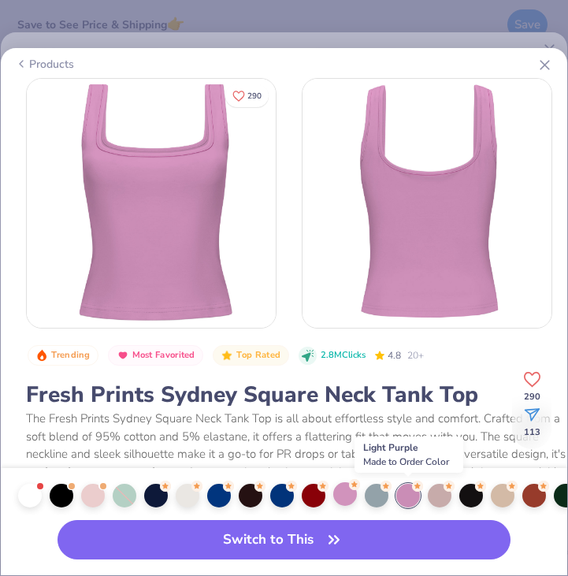
click at [345, 501] on div at bounding box center [345, 494] width 24 height 24
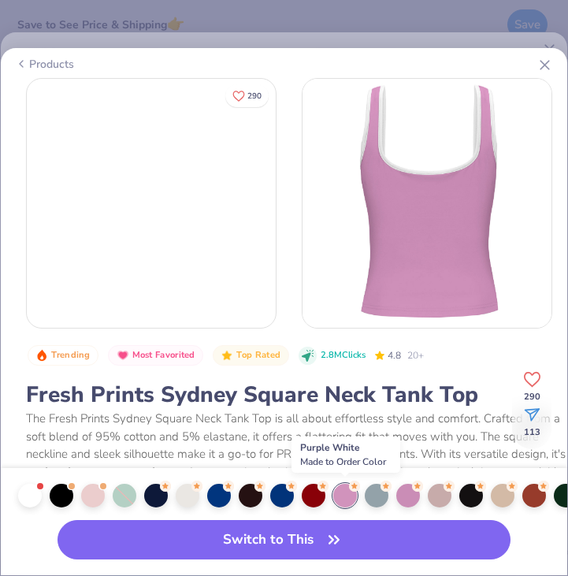
scroll to position [0, 50]
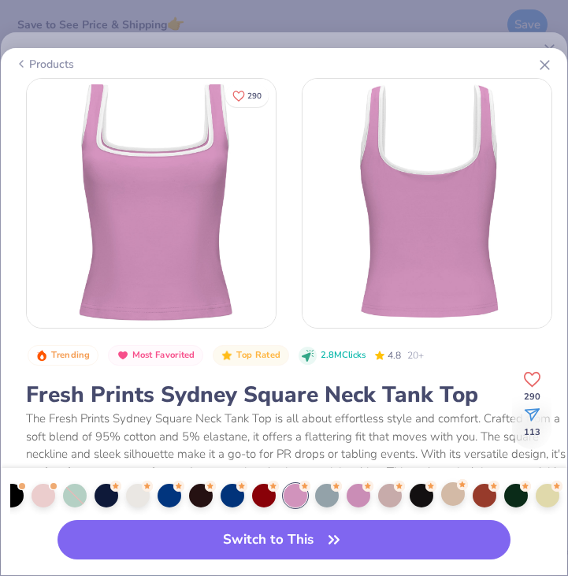
click at [461, 493] on div at bounding box center [453, 494] width 24 height 24
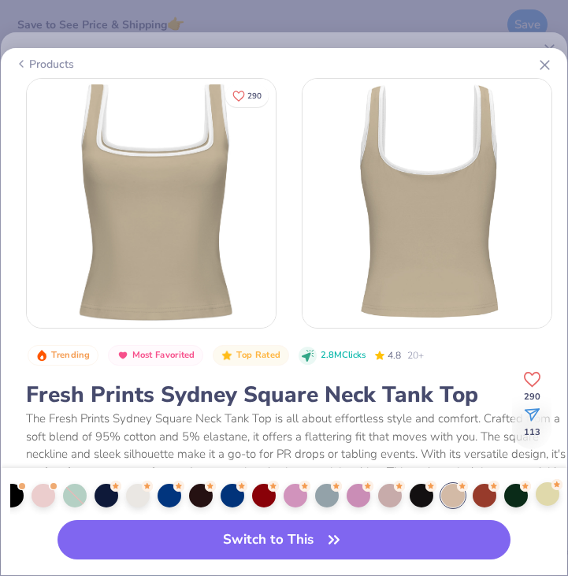
click at [542, 497] on div at bounding box center [548, 494] width 24 height 24
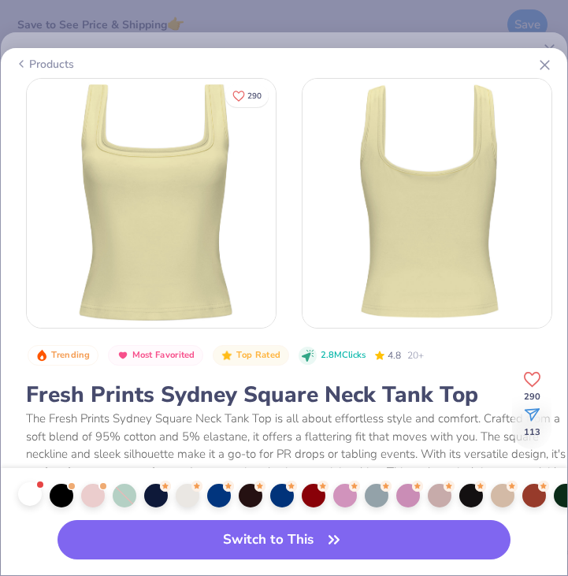
click at [40, 500] on div at bounding box center [30, 494] width 24 height 24
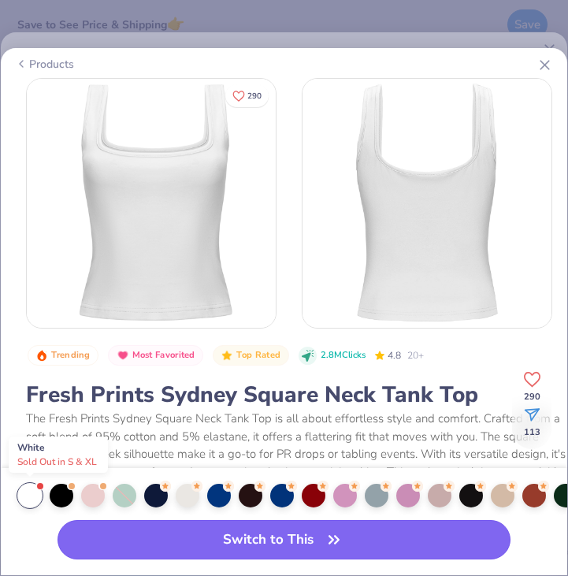
click at [170, 545] on button "Switch to This" at bounding box center [284, 539] width 453 height 39
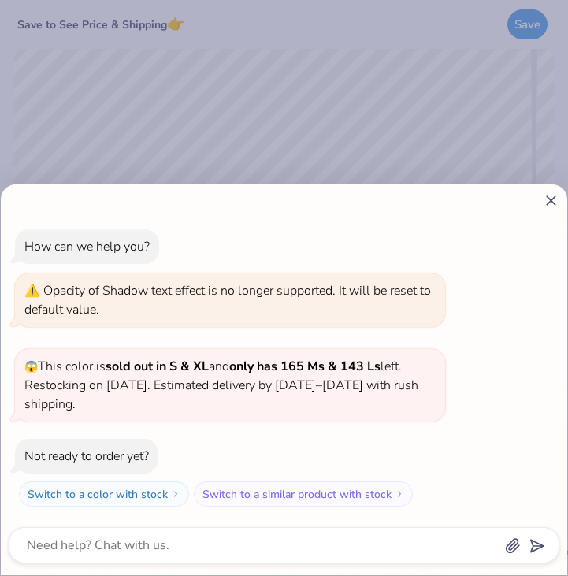
click at [553, 202] on line at bounding box center [551, 200] width 9 height 9
type textarea "x"
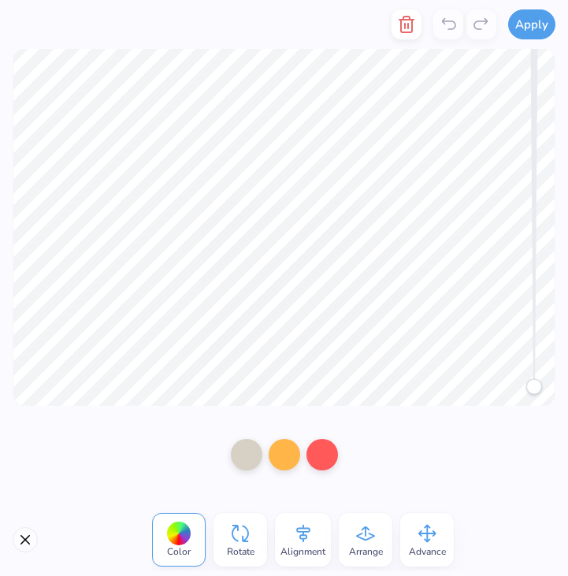
click at [503, 440] on div at bounding box center [284, 455] width 568 height 98
click at [520, 430] on div at bounding box center [284, 455] width 568 height 98
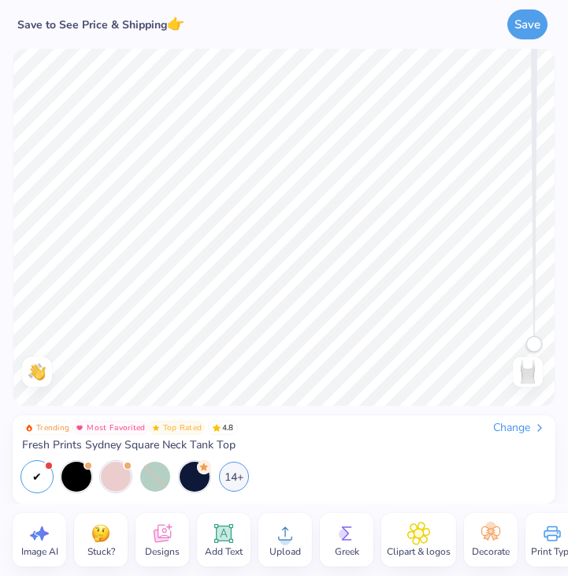
click at [542, 383] on div "Back" at bounding box center [528, 372] width 36 height 30
click at [535, 376] on img at bounding box center [528, 371] width 25 height 25
click at [507, 426] on div "Change" at bounding box center [519, 428] width 53 height 14
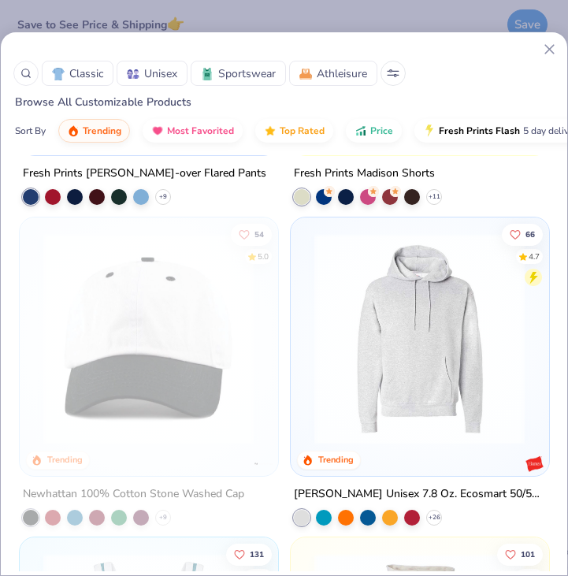
scroll to position [4754, 0]
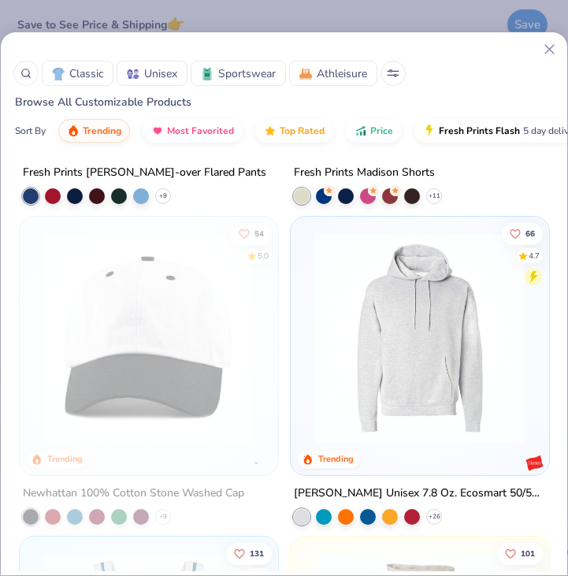
click at [395, 346] on img at bounding box center [420, 338] width 226 height 211
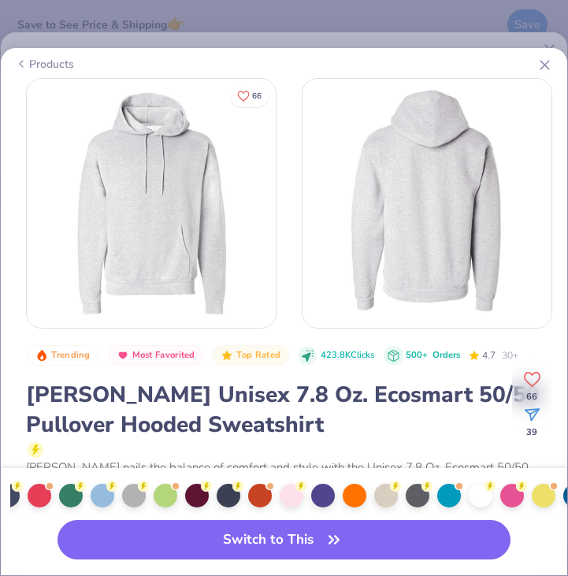
scroll to position [0, 467]
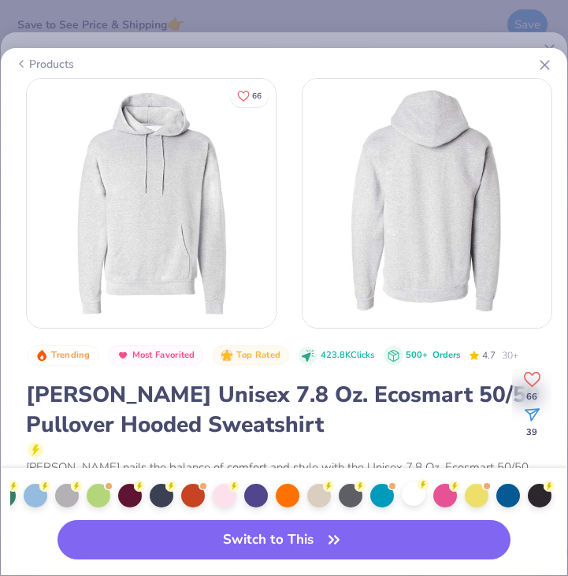
click at [419, 494] on div at bounding box center [414, 494] width 24 height 24
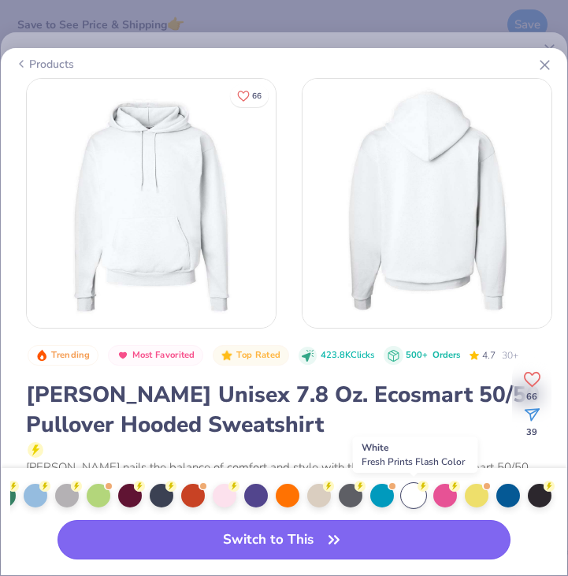
click at [411, 529] on button "Switch to This" at bounding box center [284, 539] width 453 height 39
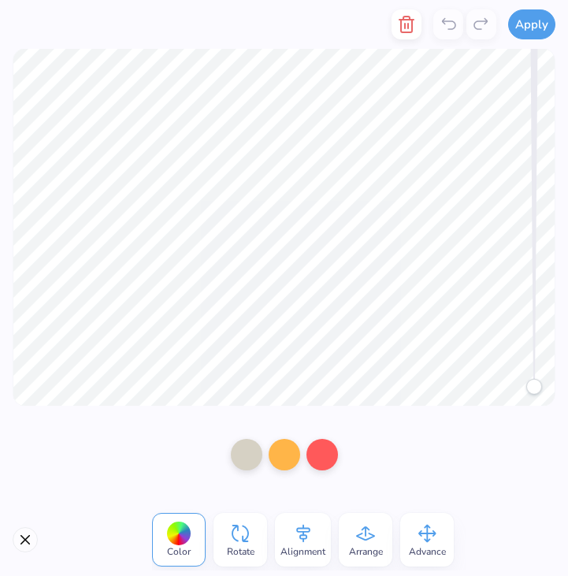
click at [493, 462] on div at bounding box center [284, 455] width 568 height 98
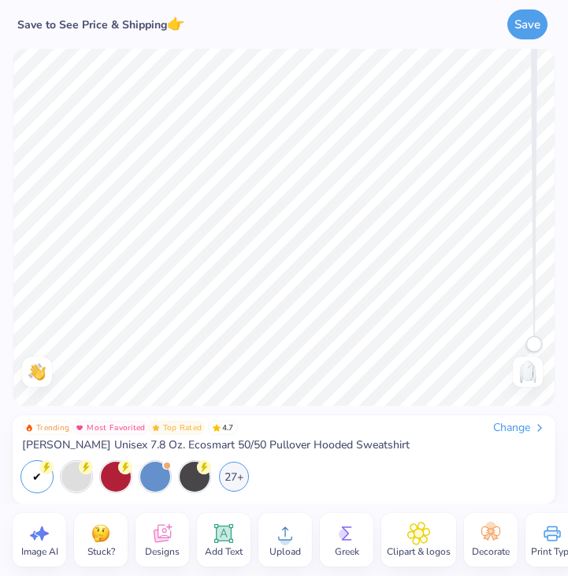
click at [527, 372] on img at bounding box center [528, 371] width 25 height 25
